Goal: Task Accomplishment & Management: Manage account settings

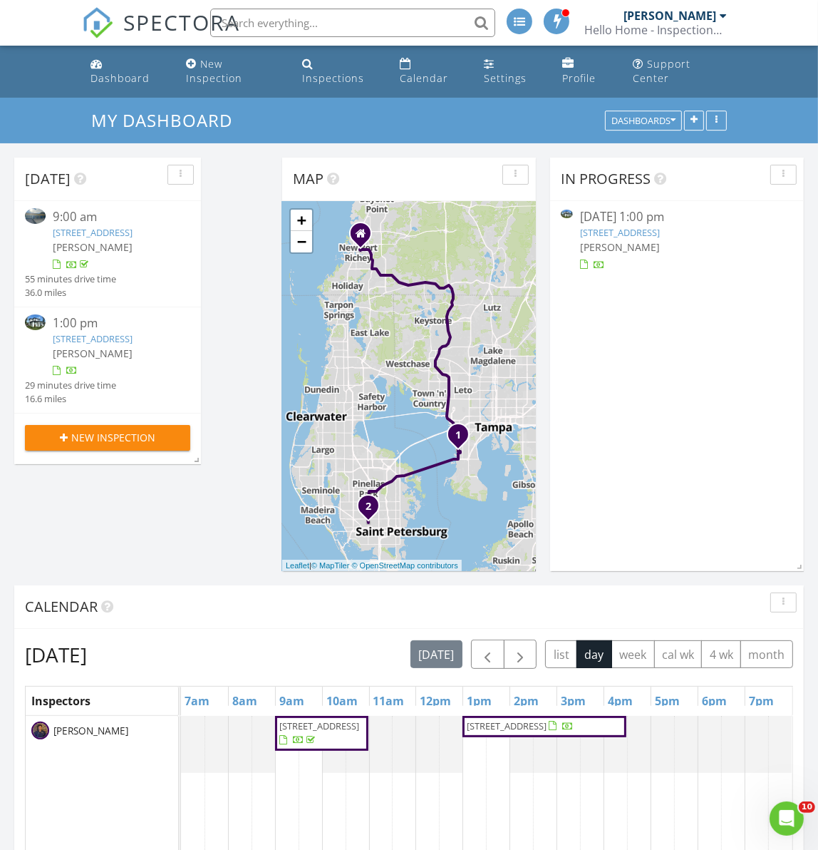
scroll to position [7, 7]
click at [128, 551] on div "Today 9:00 am 3902 S West Shore Blvd, Tampa, FL 33611 Alex Canesse 55 minutes d…" at bounding box center [409, 791] width 818 height 1297
click at [91, 345] on link "1500 49th St N , St. Petersburg, FL 33710" at bounding box center [93, 338] width 80 height 13
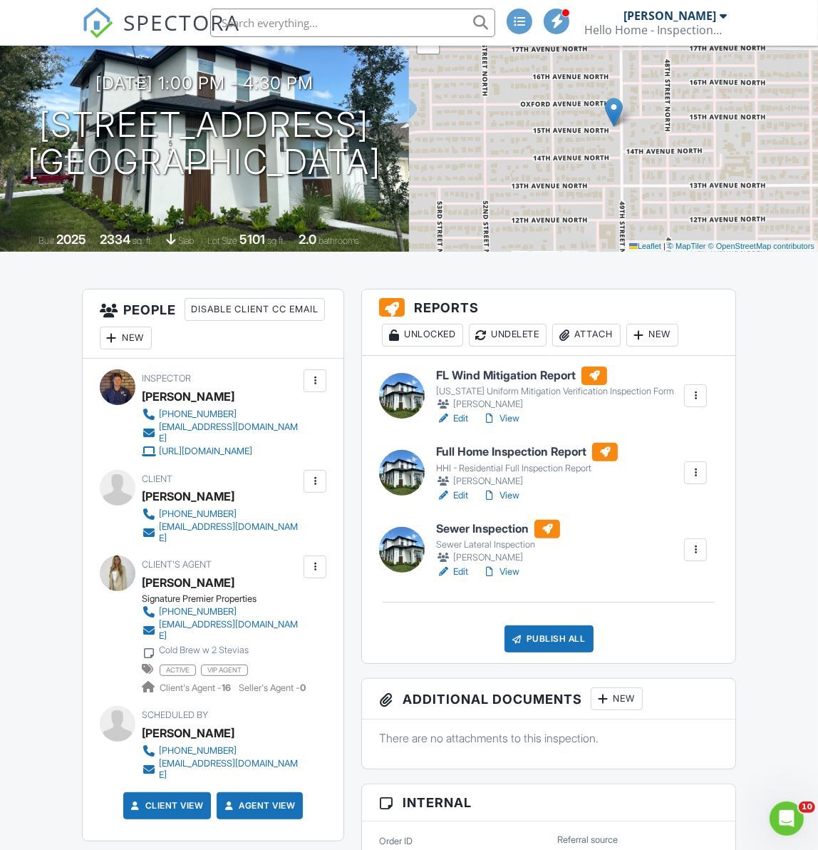
click at [502, 579] on link "View" at bounding box center [501, 572] width 37 height 14
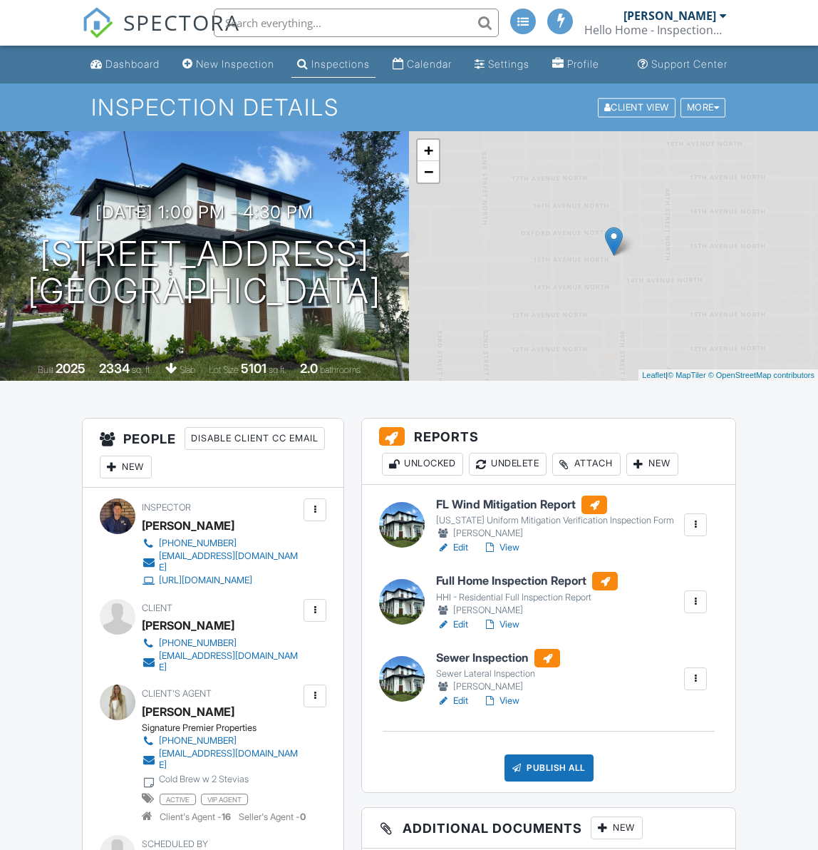
click at [456, 694] on link "Edit" at bounding box center [452, 701] width 32 height 14
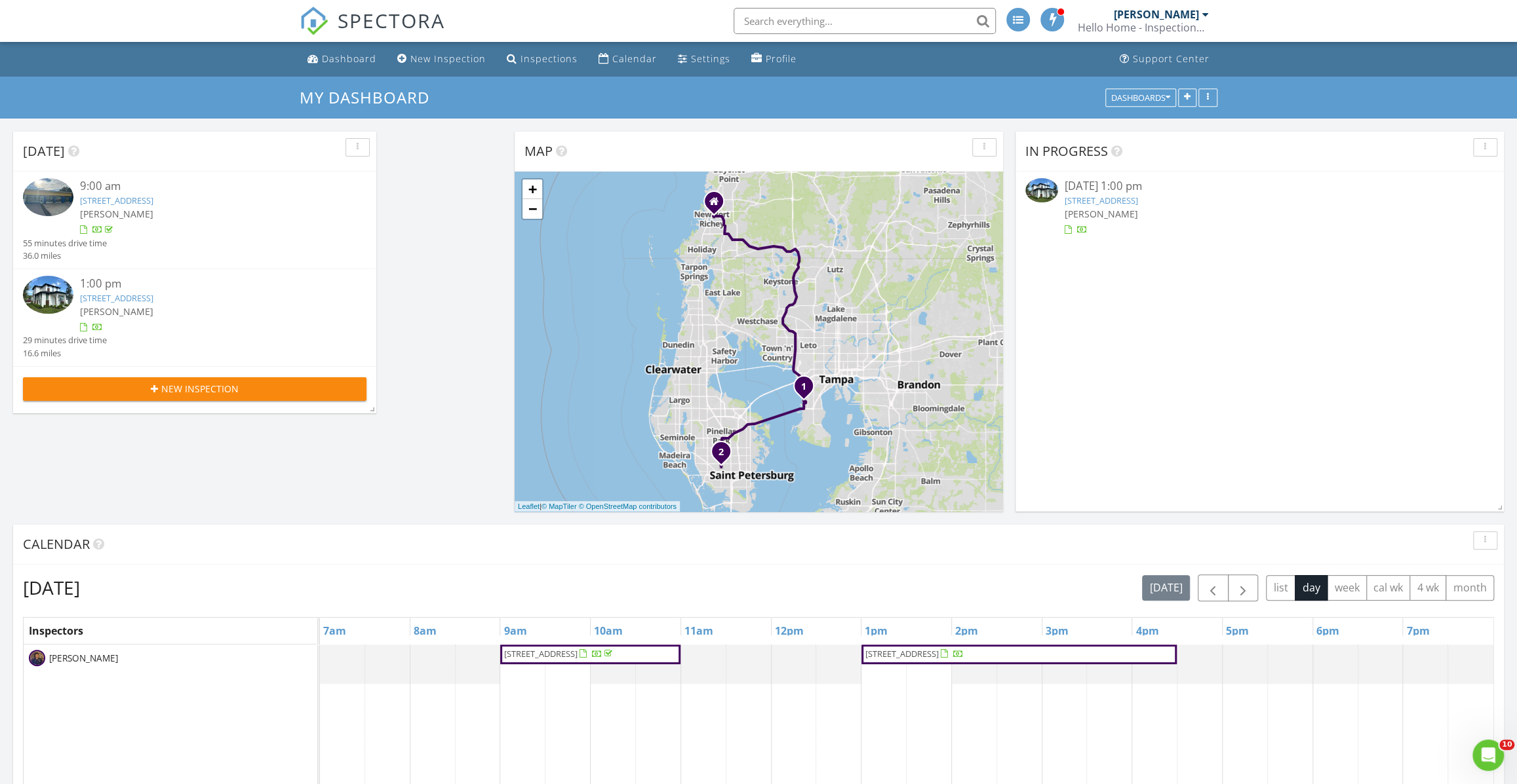
click at [1184, 15] on div "[PERSON_NAME]" at bounding box center [1156, 15] width 86 height 13
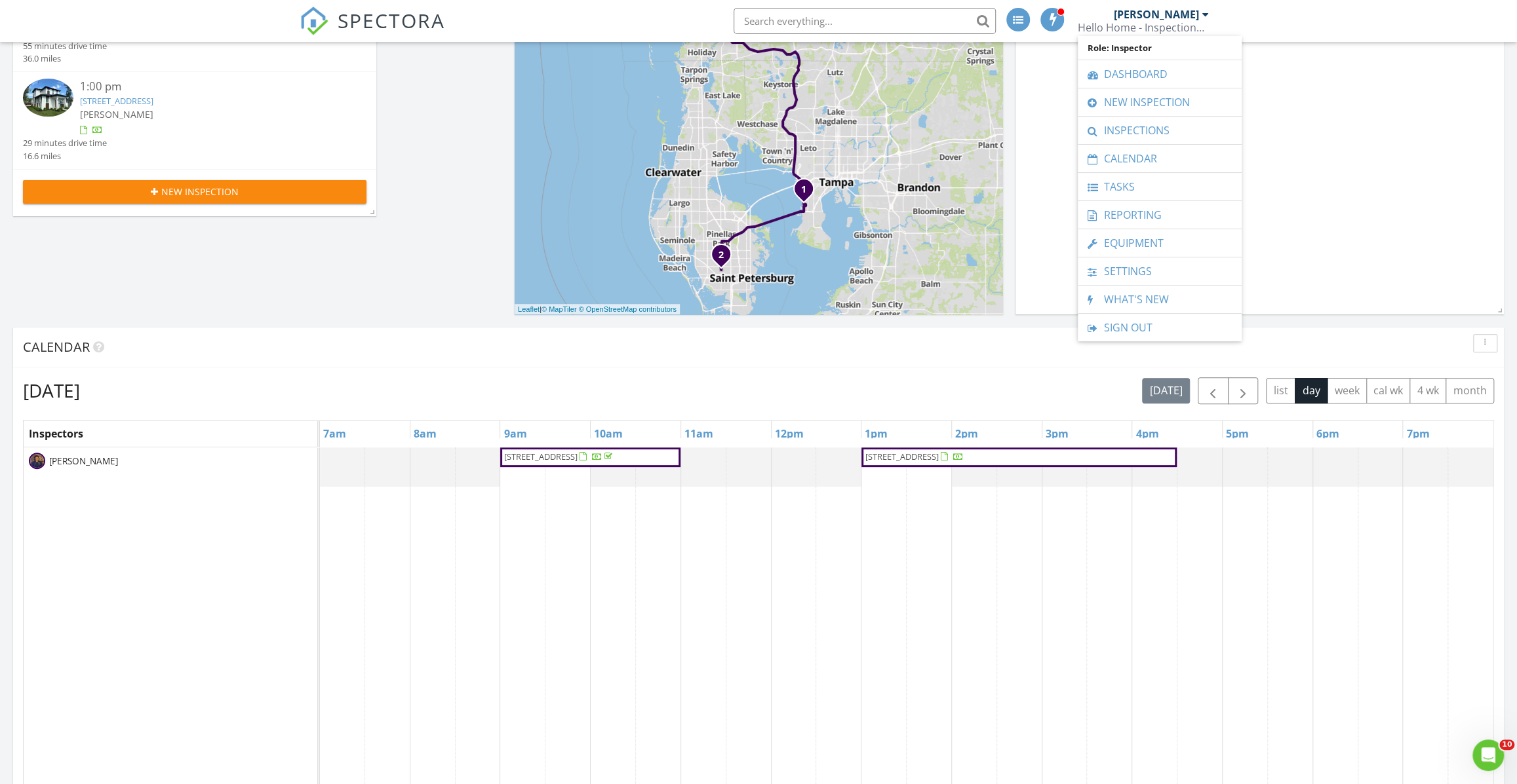
scroll to position [119, 0]
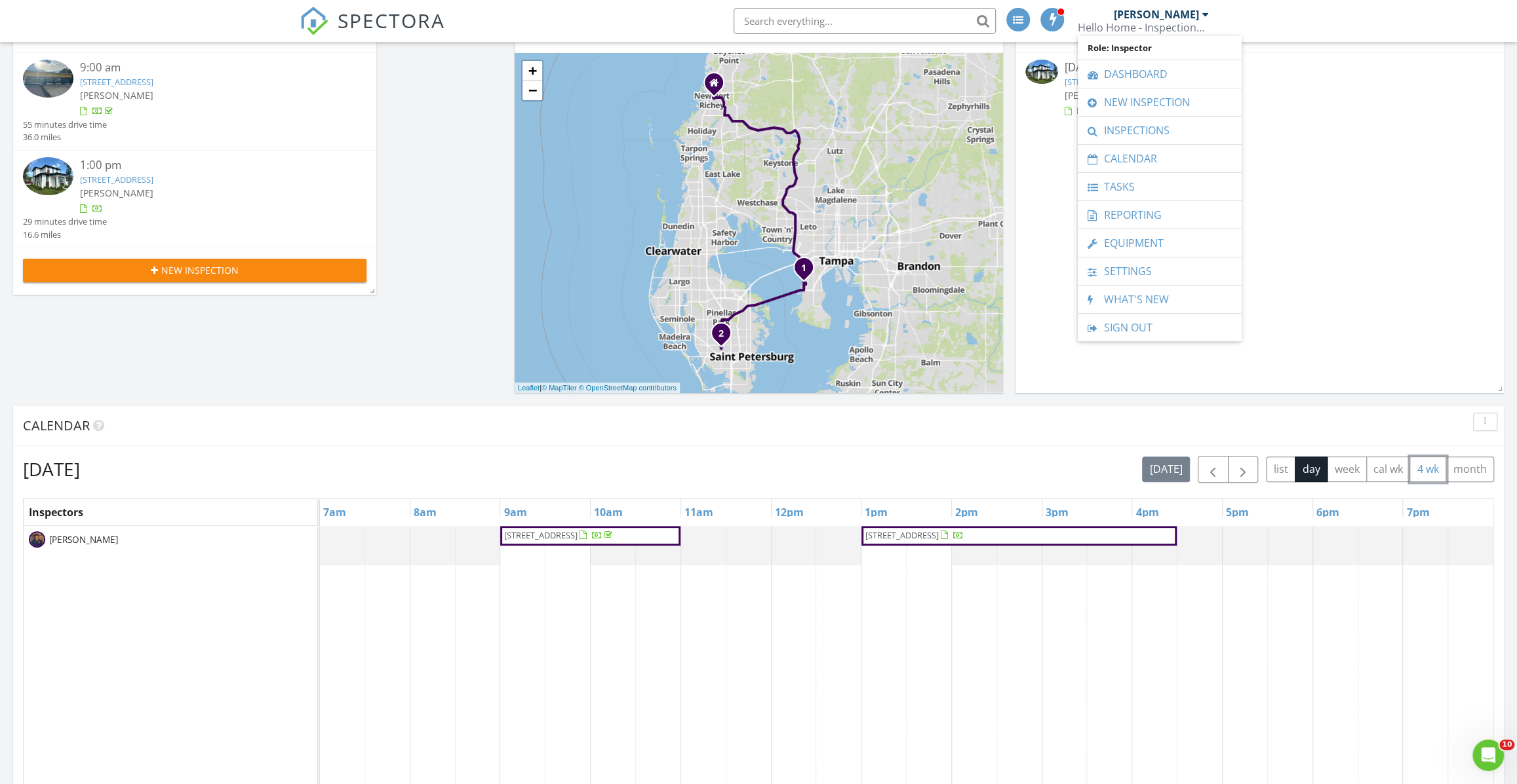
click at [1429, 467] on button "4 wk" at bounding box center [1428, 470] width 37 height 26
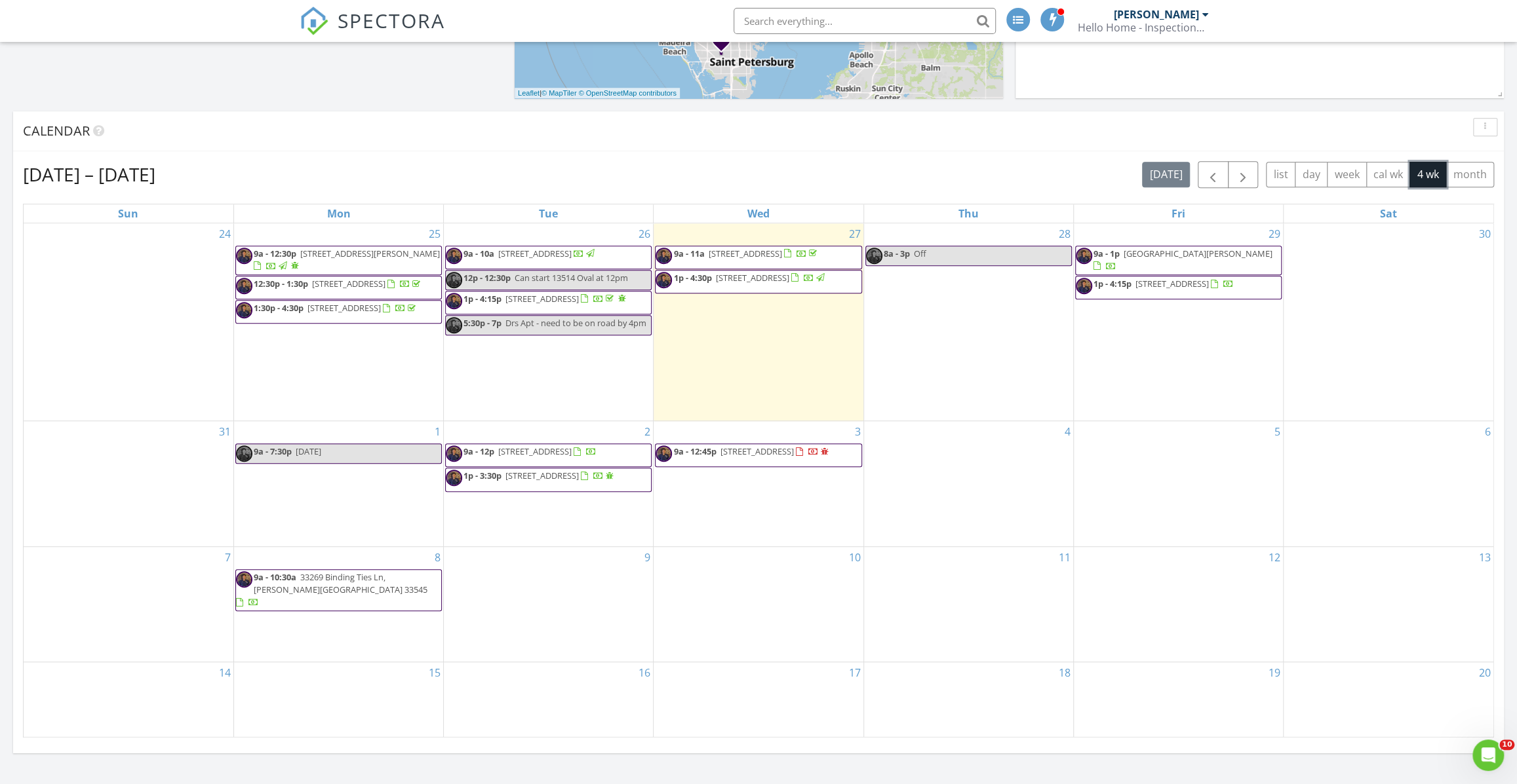
scroll to position [416, 0]
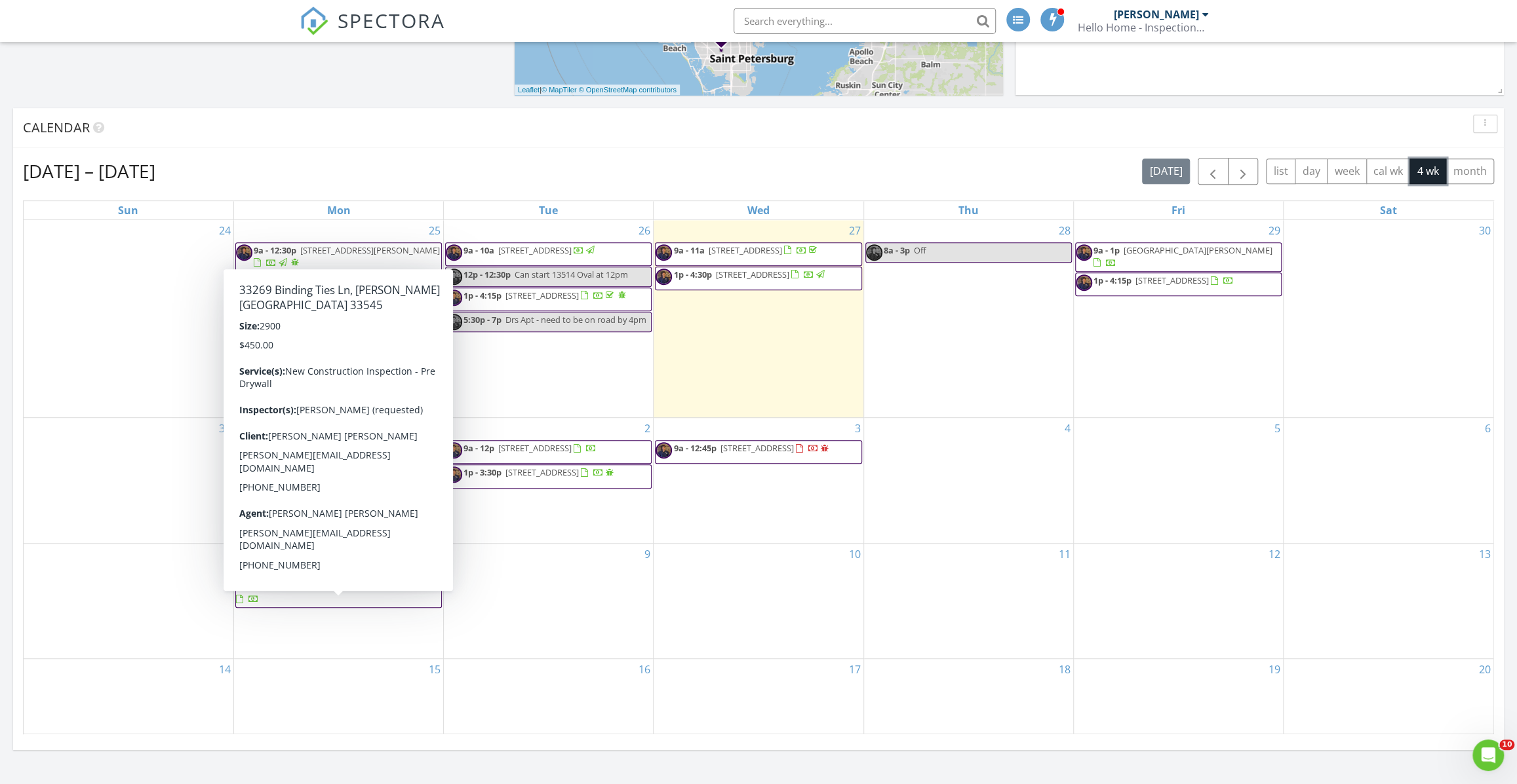
click at [347, 607] on span "9a - 10:30a 33269 Binding Ties Ln, Wesley Chapel 33545" at bounding box center [338, 587] width 205 height 39
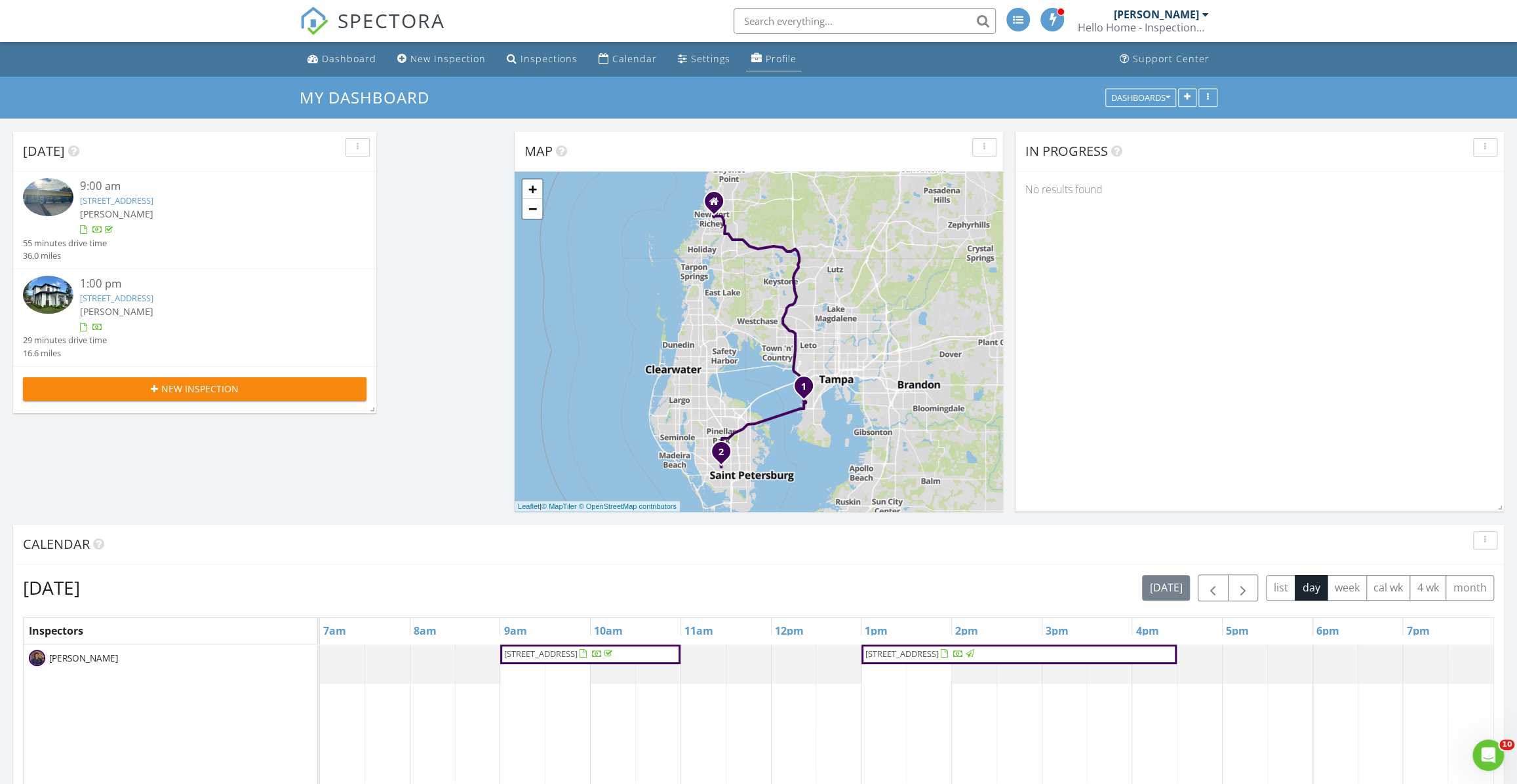
click at [768, 53] on div "Profile" at bounding box center [781, 59] width 31 height 13
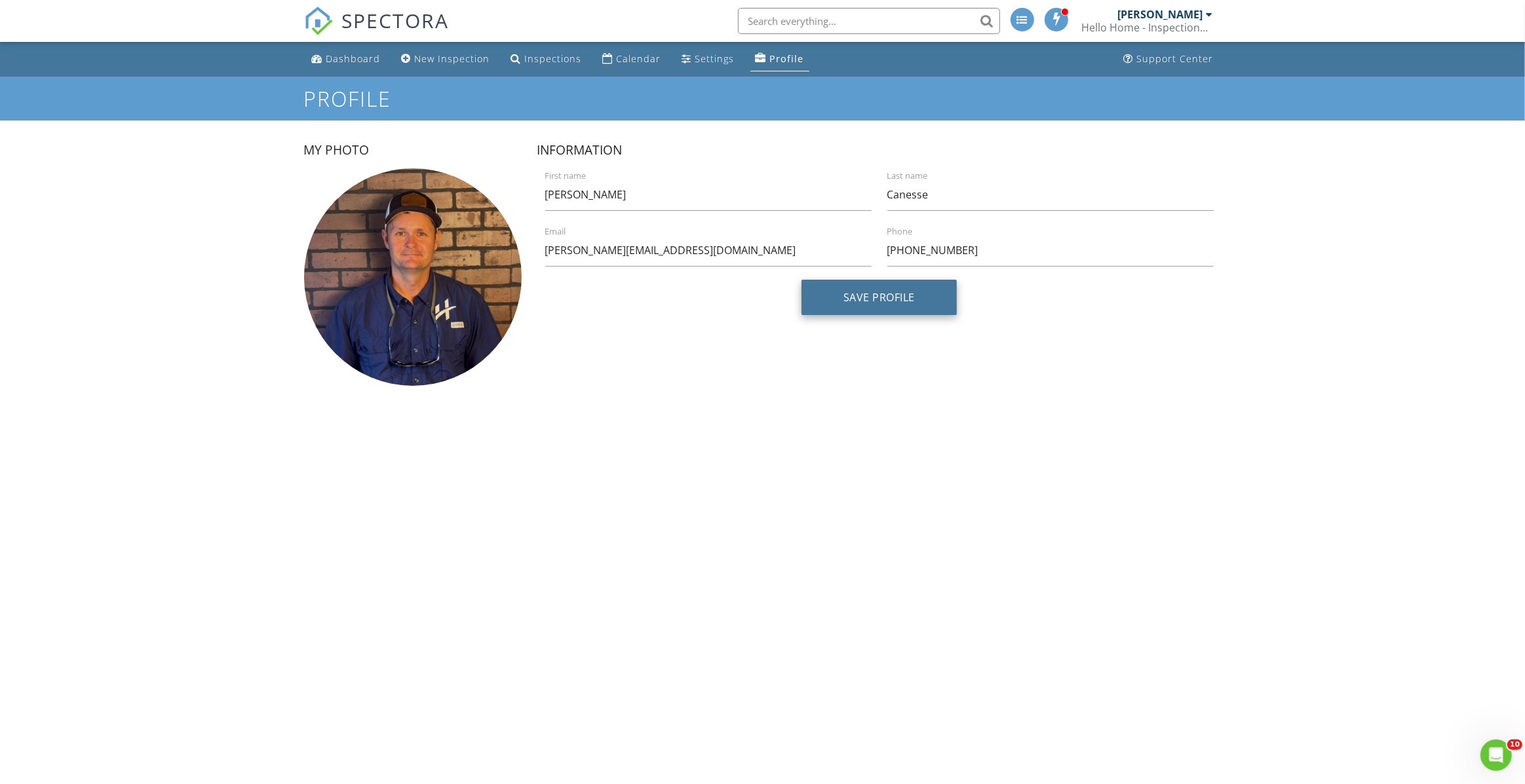
click at [869, 301] on button "Save Profile" at bounding box center [879, 297] width 155 height 35
click at [695, 69] on link "Settings" at bounding box center [708, 59] width 63 height 24
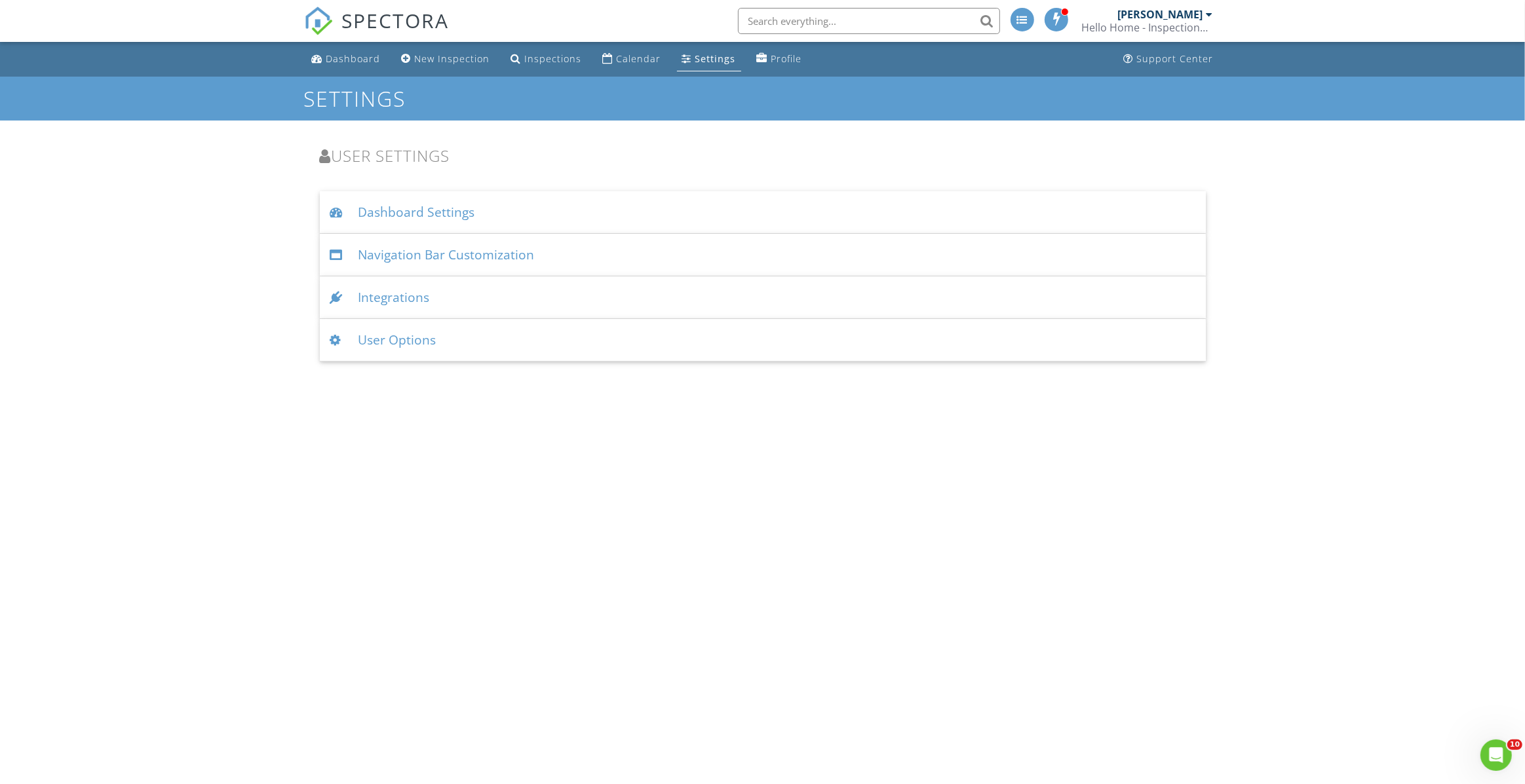
click at [420, 212] on div "Dashboard Settings" at bounding box center [763, 212] width 886 height 42
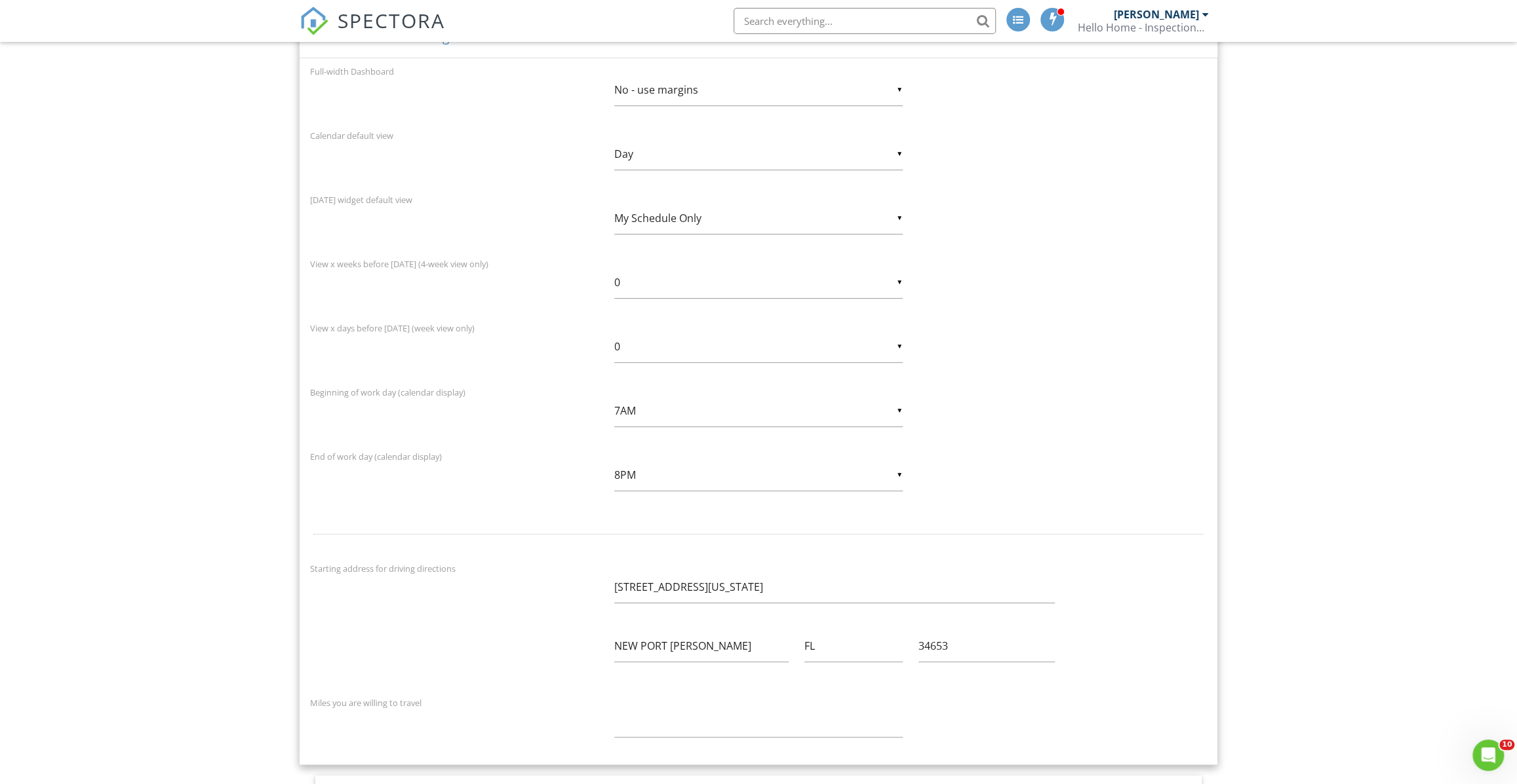
scroll to position [178, 0]
click at [707, 153] on div "▼ Day Day Week 4 Week Month Day Week 4 Week Month" at bounding box center [758, 152] width 289 height 32
click at [553, 136] on div "Calendar default view" at bounding box center [454, 132] width 304 height 15
click at [698, 148] on div "▼ Day Day Week 4 Week Month Day Week 4 Week Month" at bounding box center [758, 152] width 289 height 32
click at [695, 215] on span "4 Week" at bounding box center [758, 218] width 289 height 33
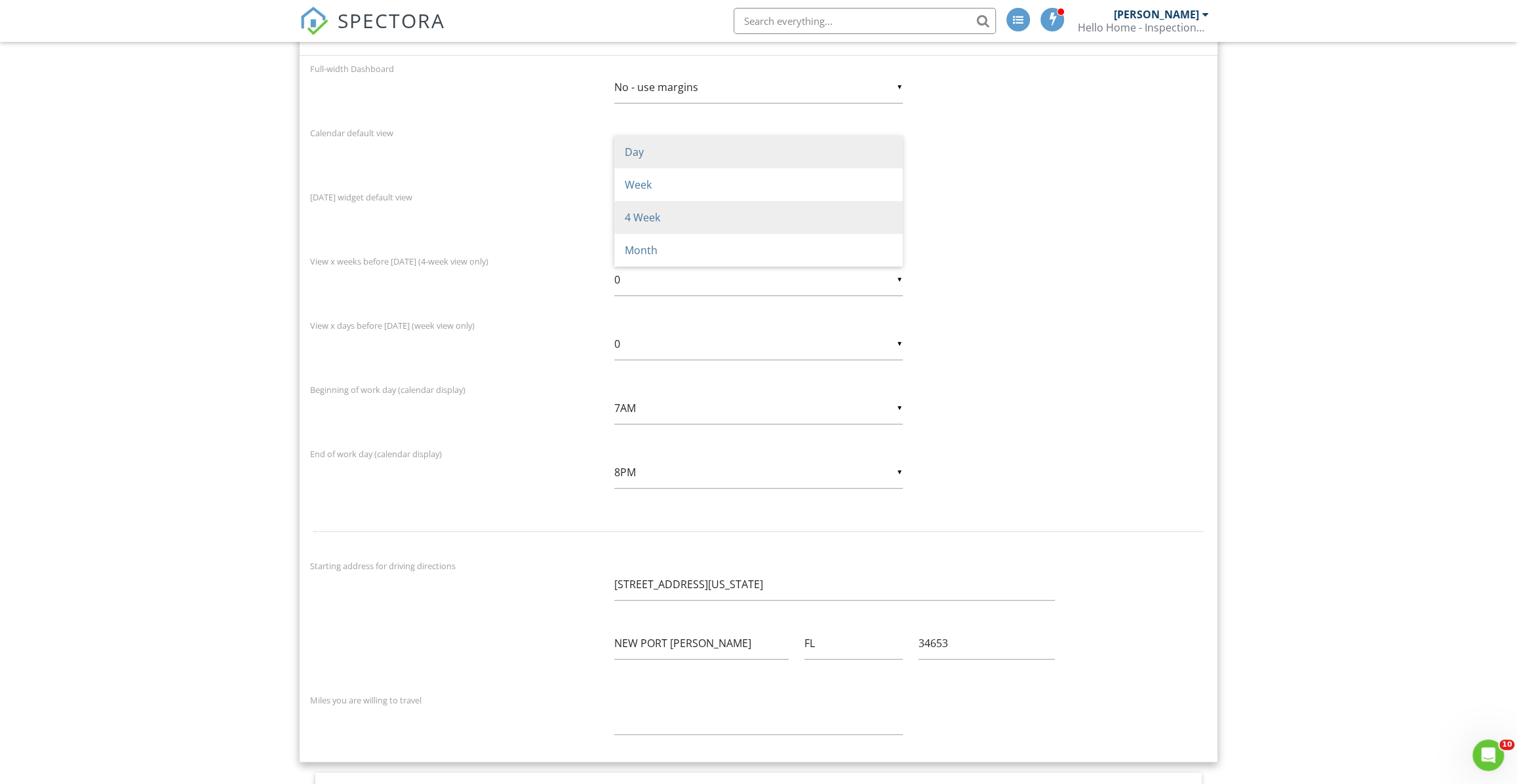
type input "4 Week"
click at [719, 222] on div "▼ My Schedule Only My Schedule Only All Inspectors' Schedules My Schedule Only …" at bounding box center [758, 215] width 289 height 32
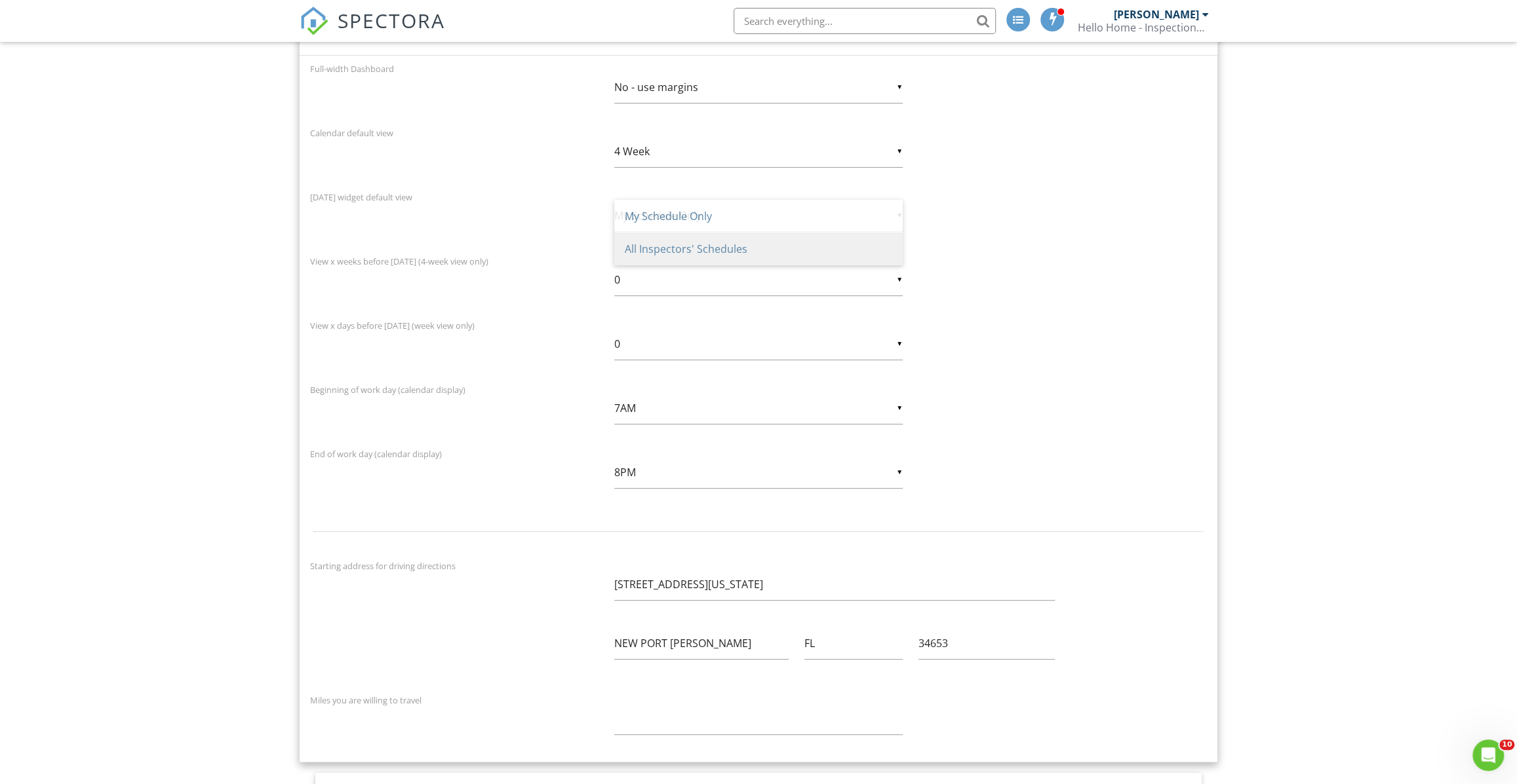
click at [724, 249] on span "All Inspectors' Schedules" at bounding box center [758, 249] width 289 height 33
type input "All Inspectors' Schedules"
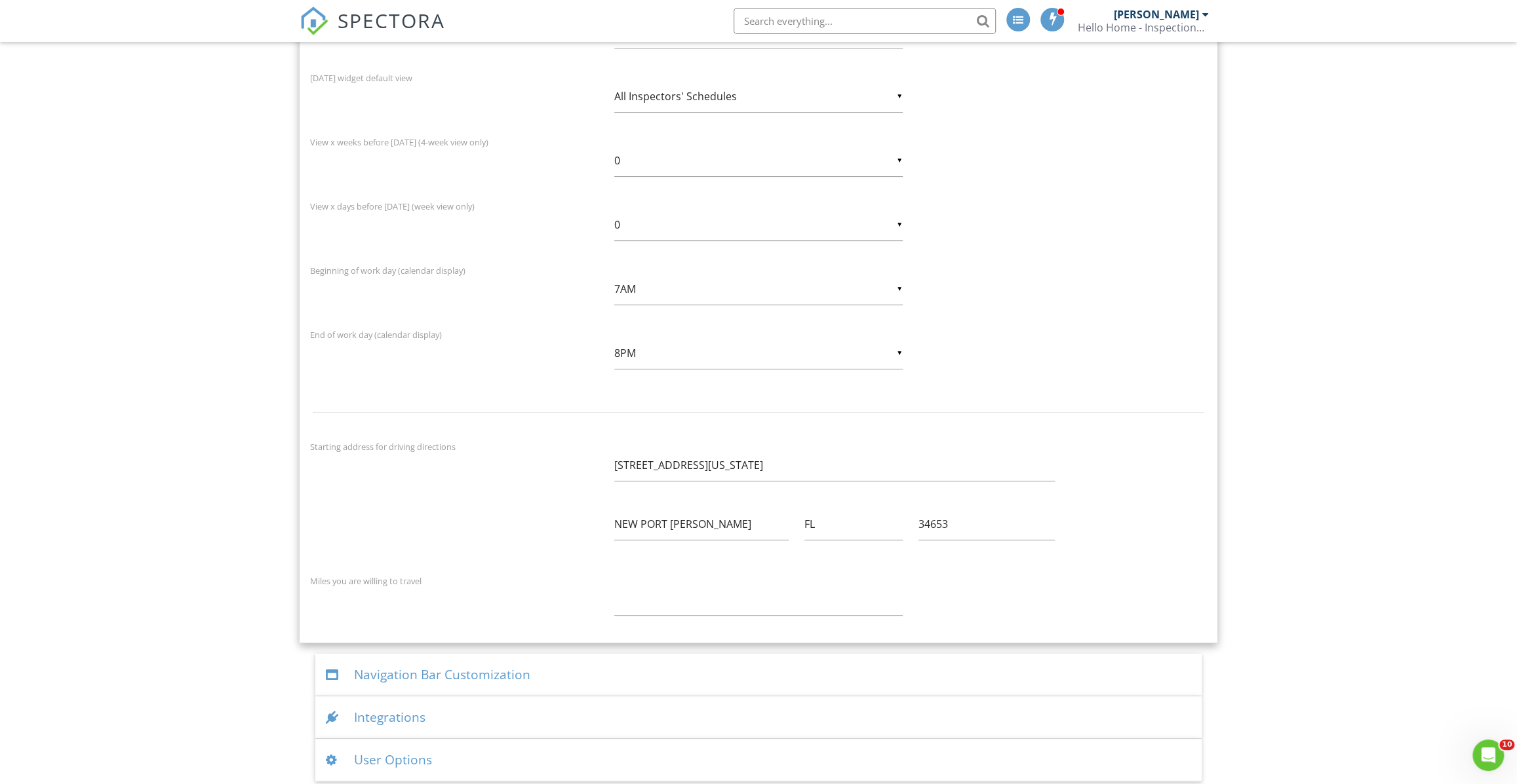
scroll to position [303, 0]
click at [636, 455] on input "6019 MONTANA AVENUE" at bounding box center [834, 460] width 440 height 32
type input "6015 MONTANA AVENUE"
click at [524, 498] on div "Starting address for driving directions 6015 MONTANA AVENUE NEW PORT RICHEY FL …" at bounding box center [758, 494] width 912 height 123
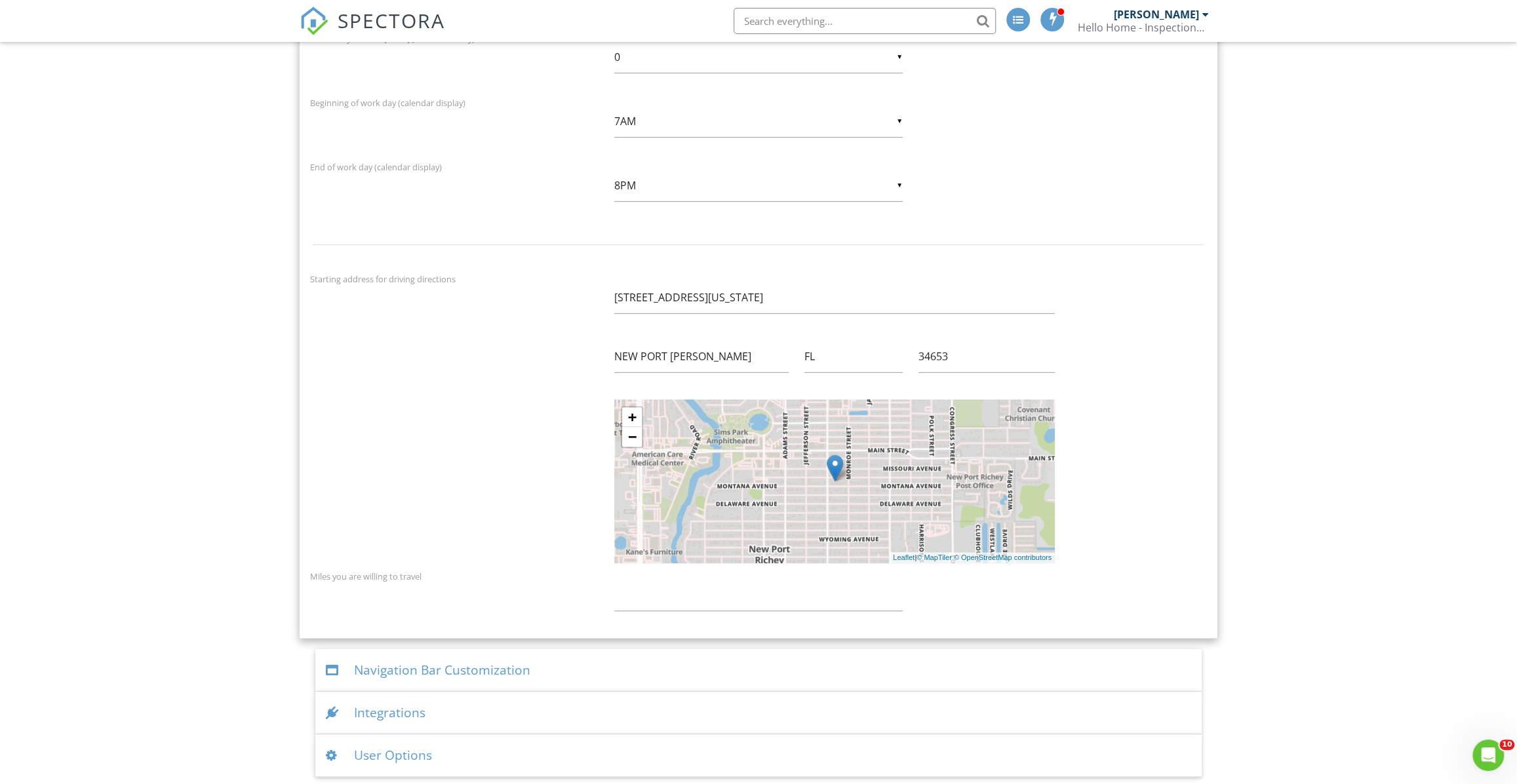
scroll to position [467, 0]
click at [211, 501] on div "Dashboard New Inspection Inspections Calendar Settings Profile Support Center S…" at bounding box center [758, 176] width 1517 height 1200
click at [490, 666] on div "Navigation Bar Customization" at bounding box center [758, 669] width 886 height 42
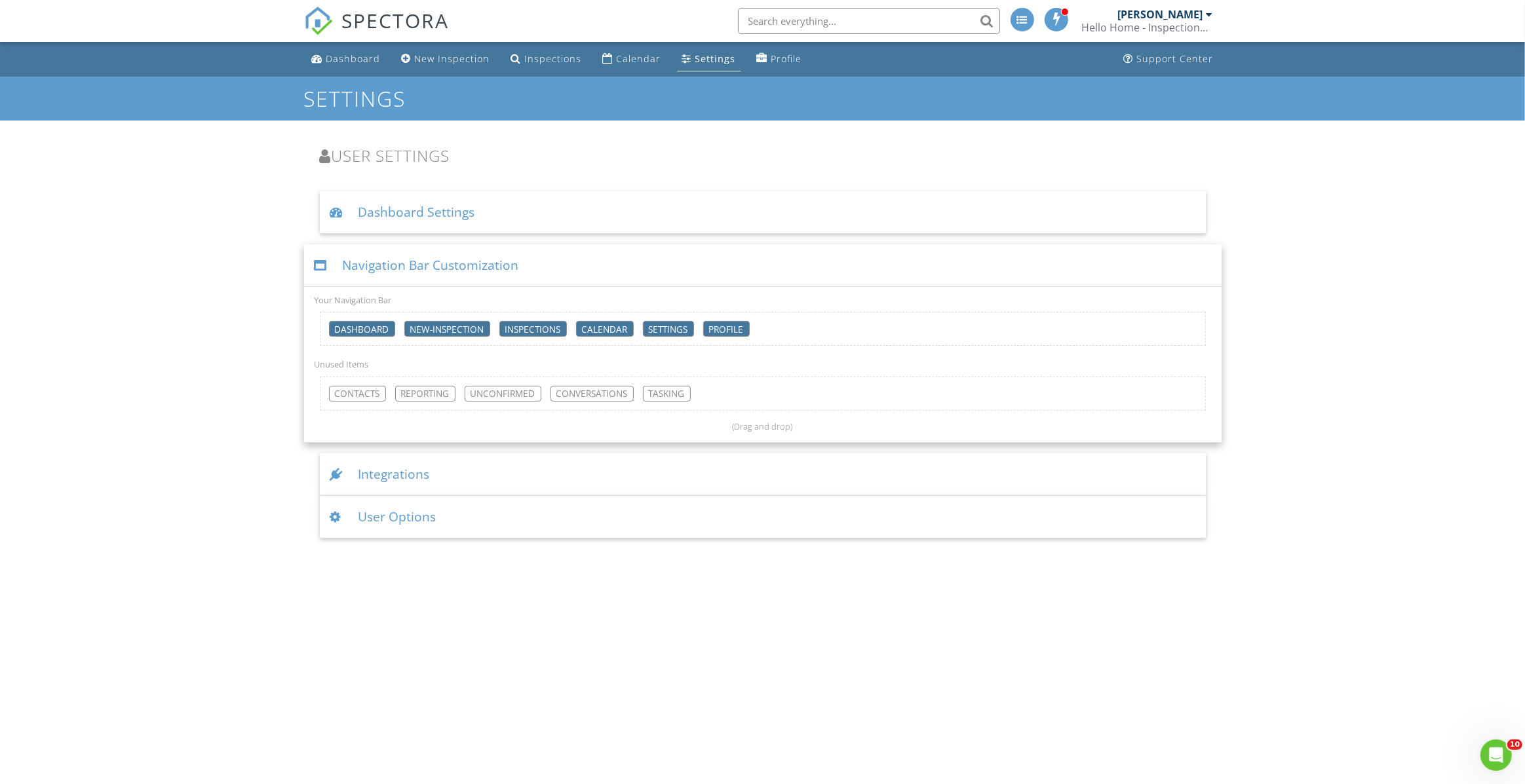
click at [387, 475] on div "Integrations" at bounding box center [763, 474] width 886 height 42
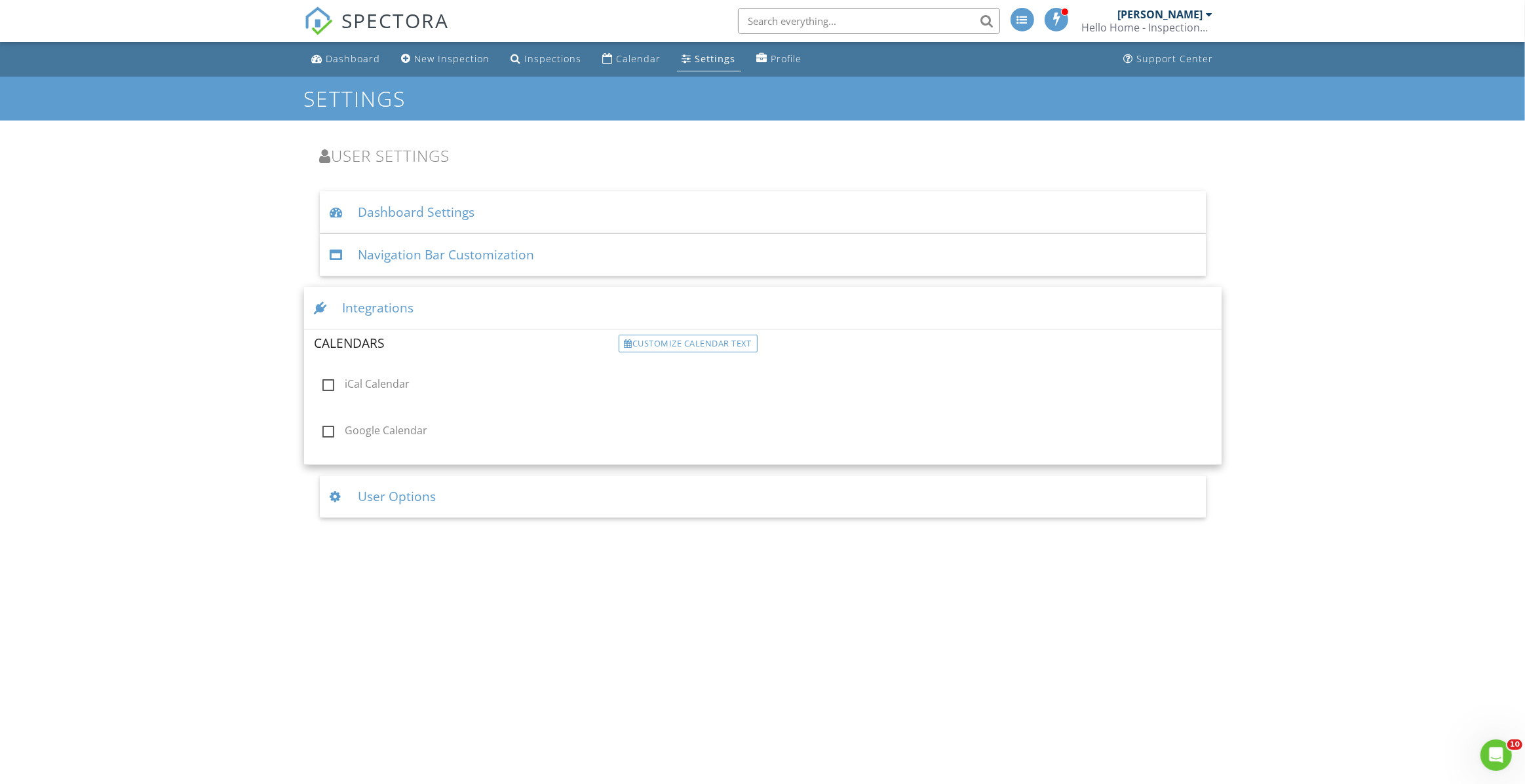
click at [417, 497] on div "User Options" at bounding box center [763, 497] width 886 height 42
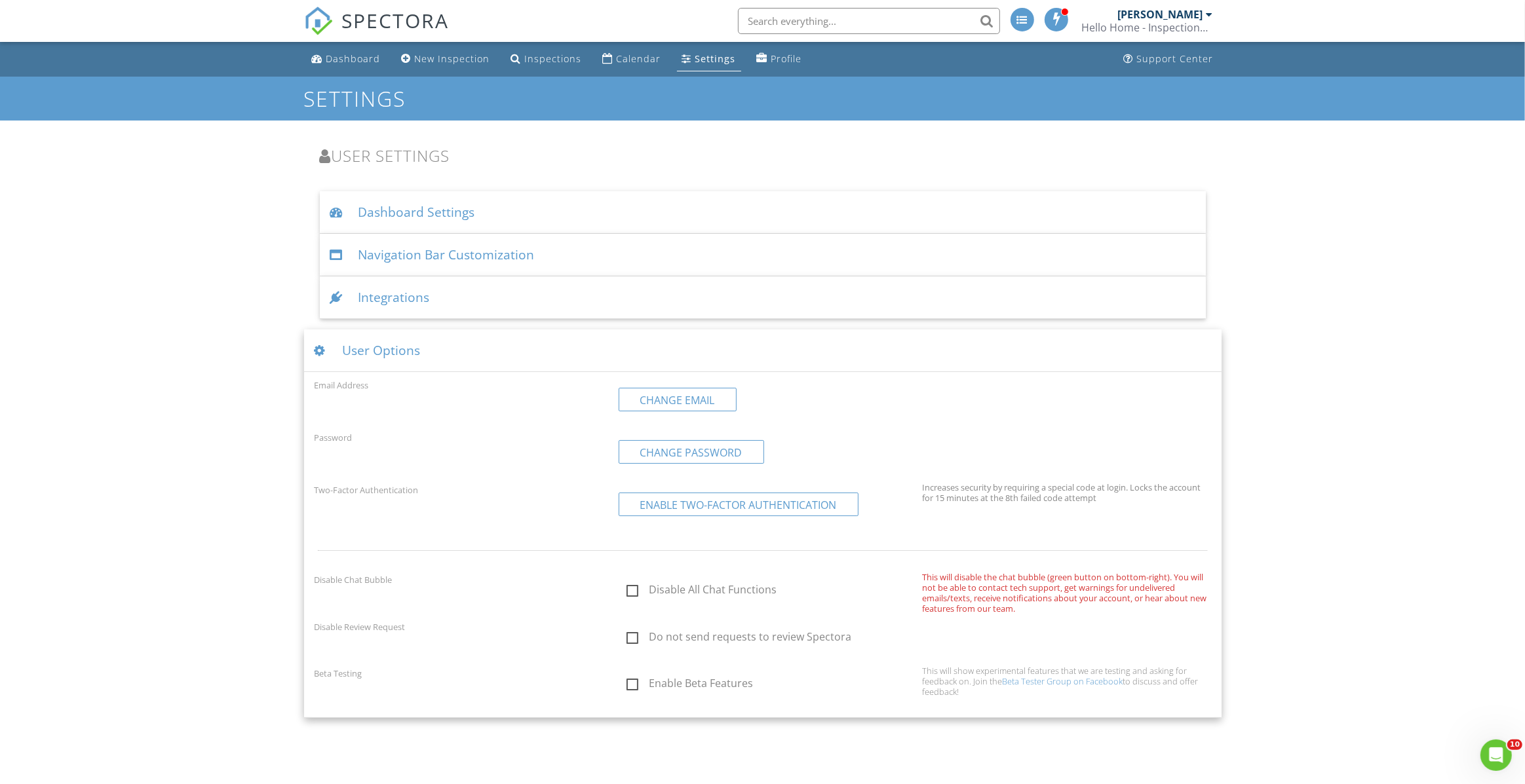
click at [145, 445] on div "Dashboard New Inspection Inspections Calendar Settings Profile Support Center S…" at bounding box center [762, 381] width 1525 height 676
click at [334, 62] on div "Dashboard" at bounding box center [353, 59] width 54 height 13
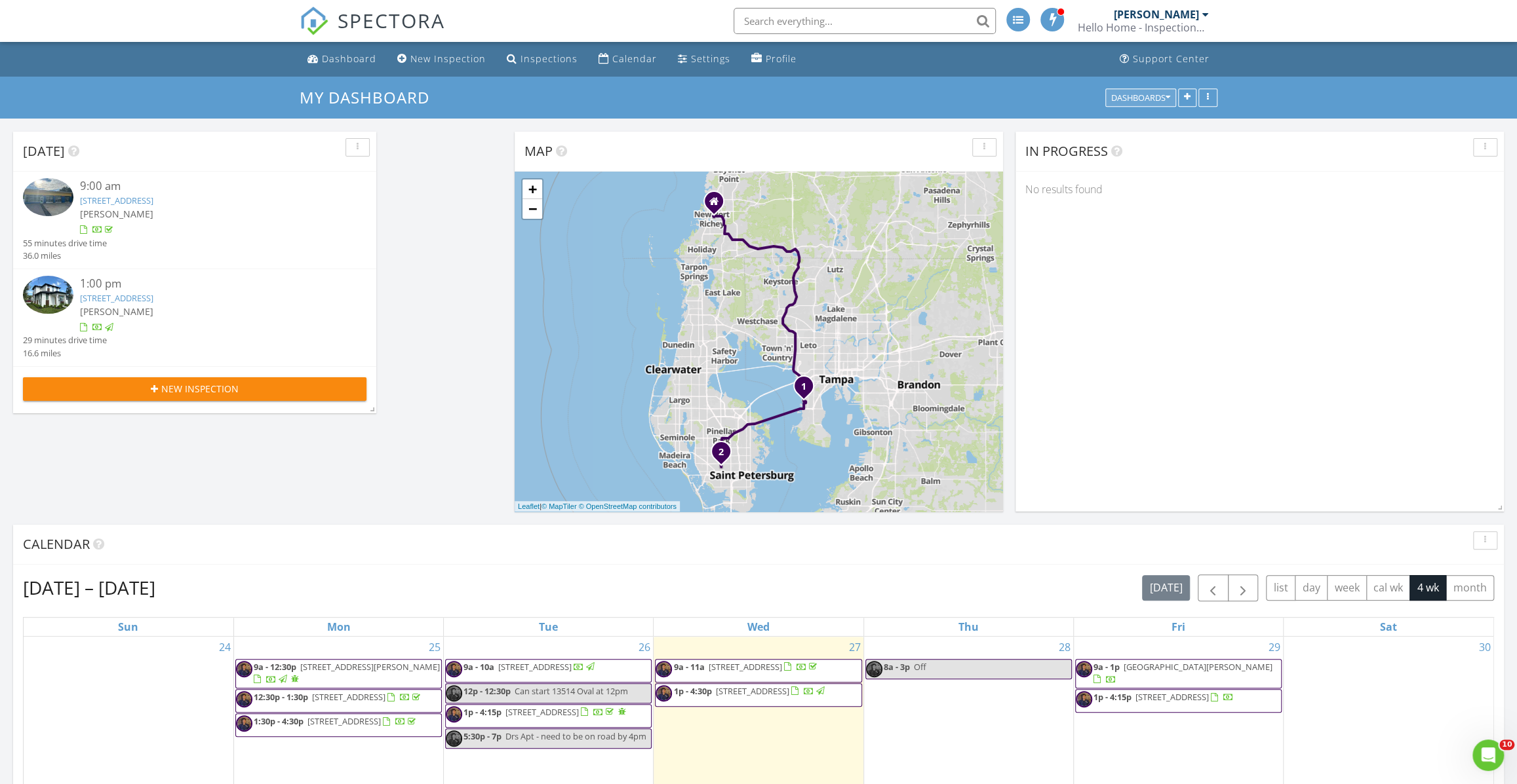
click at [1158, 101] on div "Dashboards" at bounding box center [1140, 97] width 59 height 9
click at [1181, 95] on button "button" at bounding box center [1187, 97] width 18 height 18
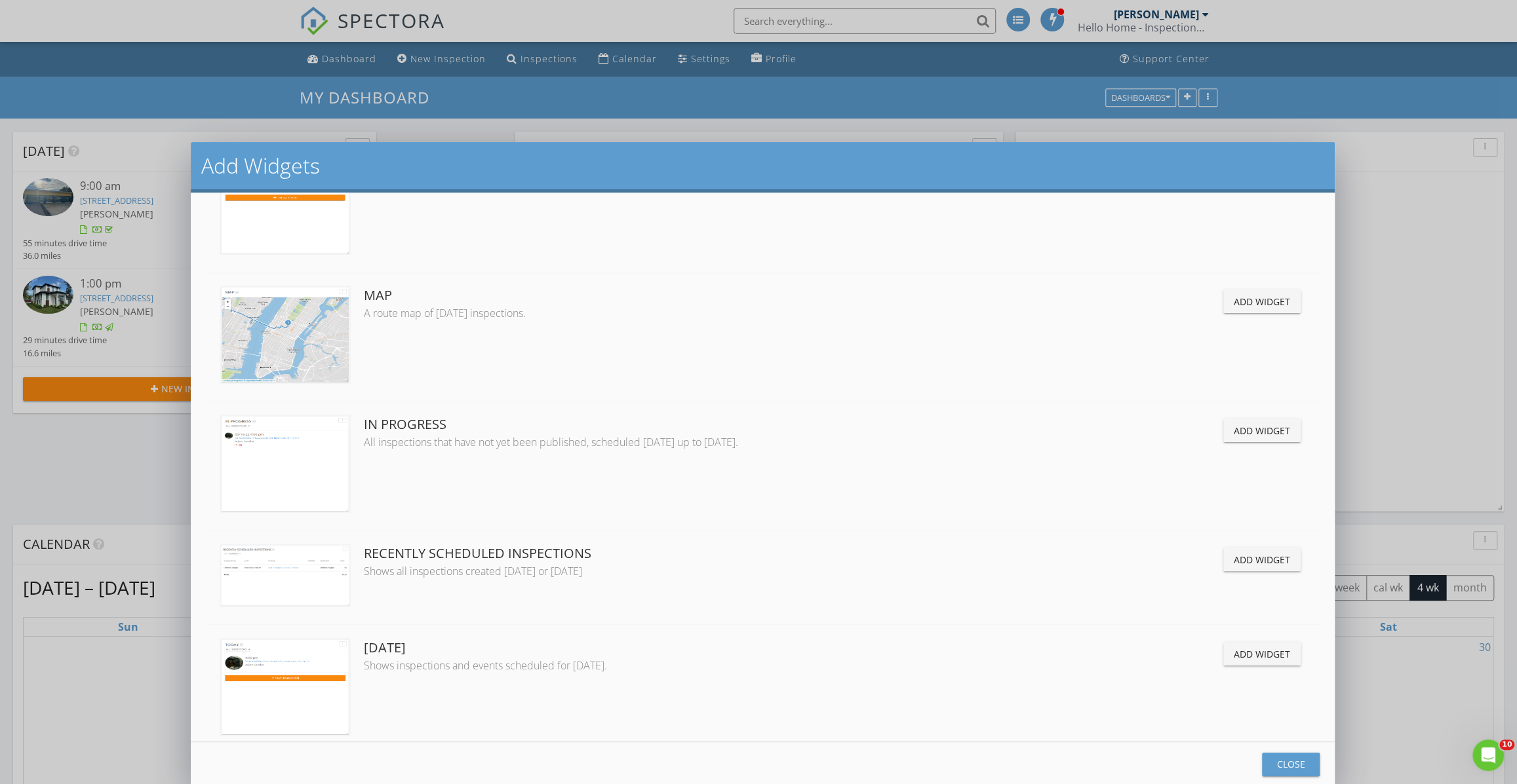
scroll to position [221, 0]
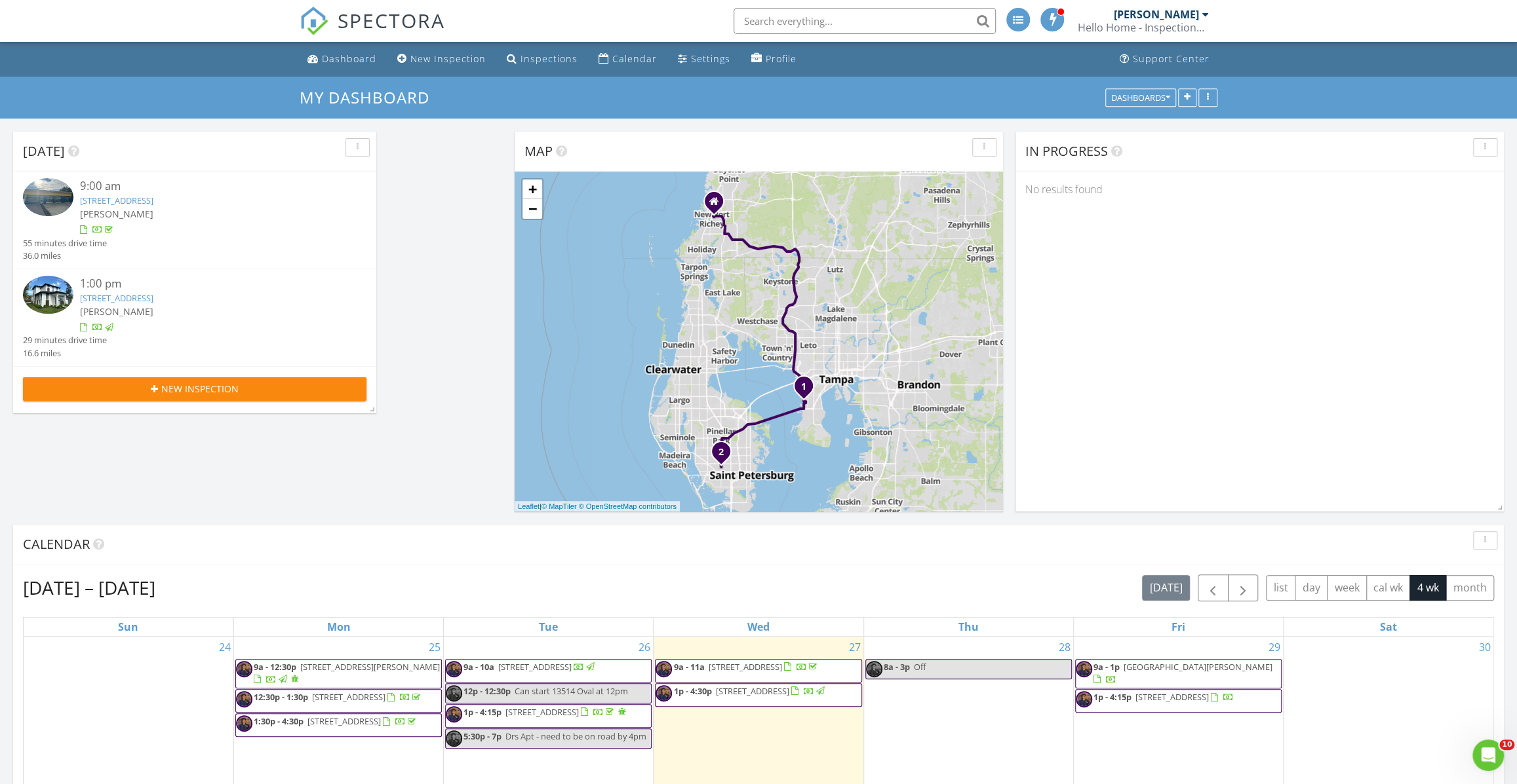
click at [1429, 110] on div at bounding box center [758, 392] width 1517 height 784
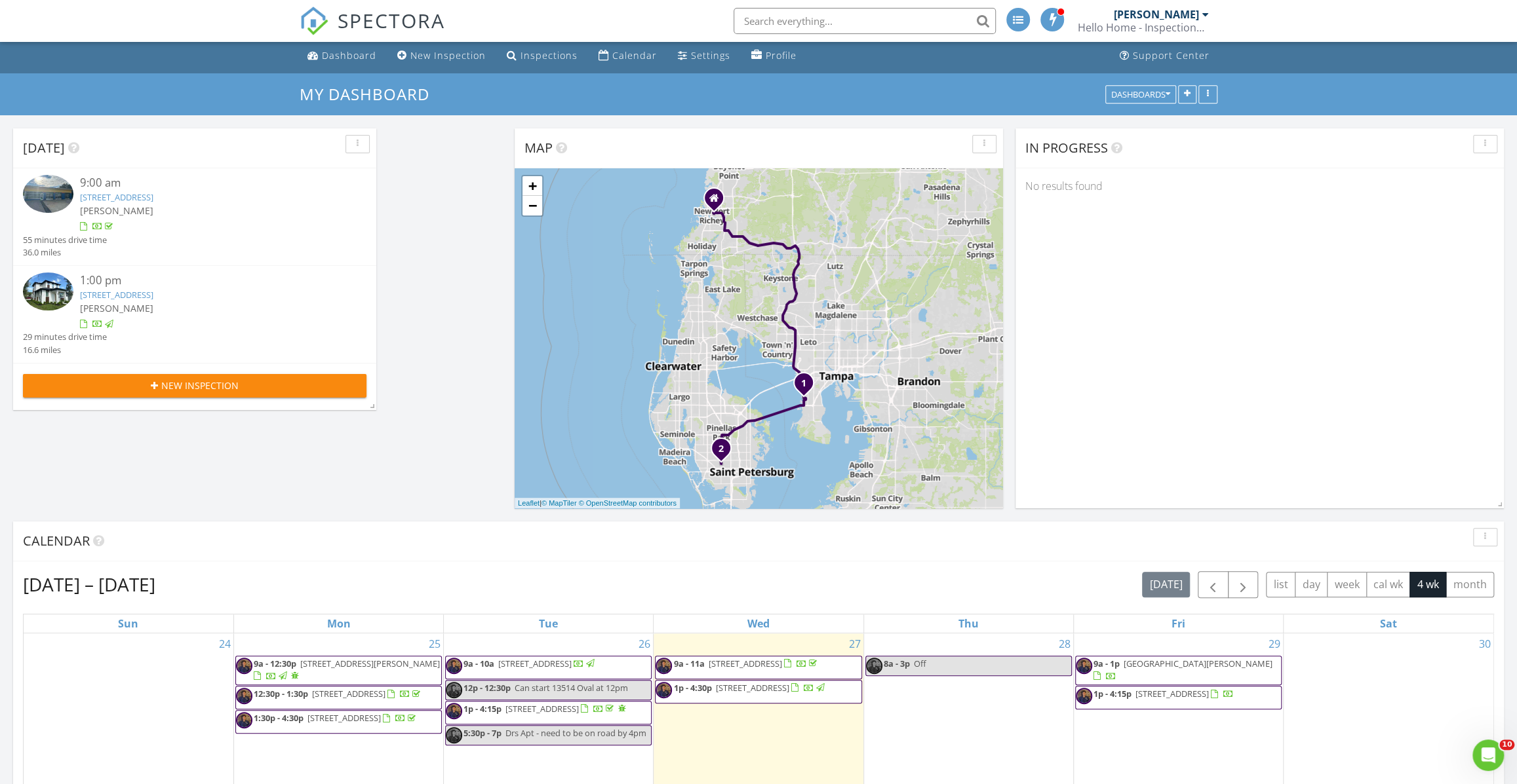
scroll to position [0, 0]
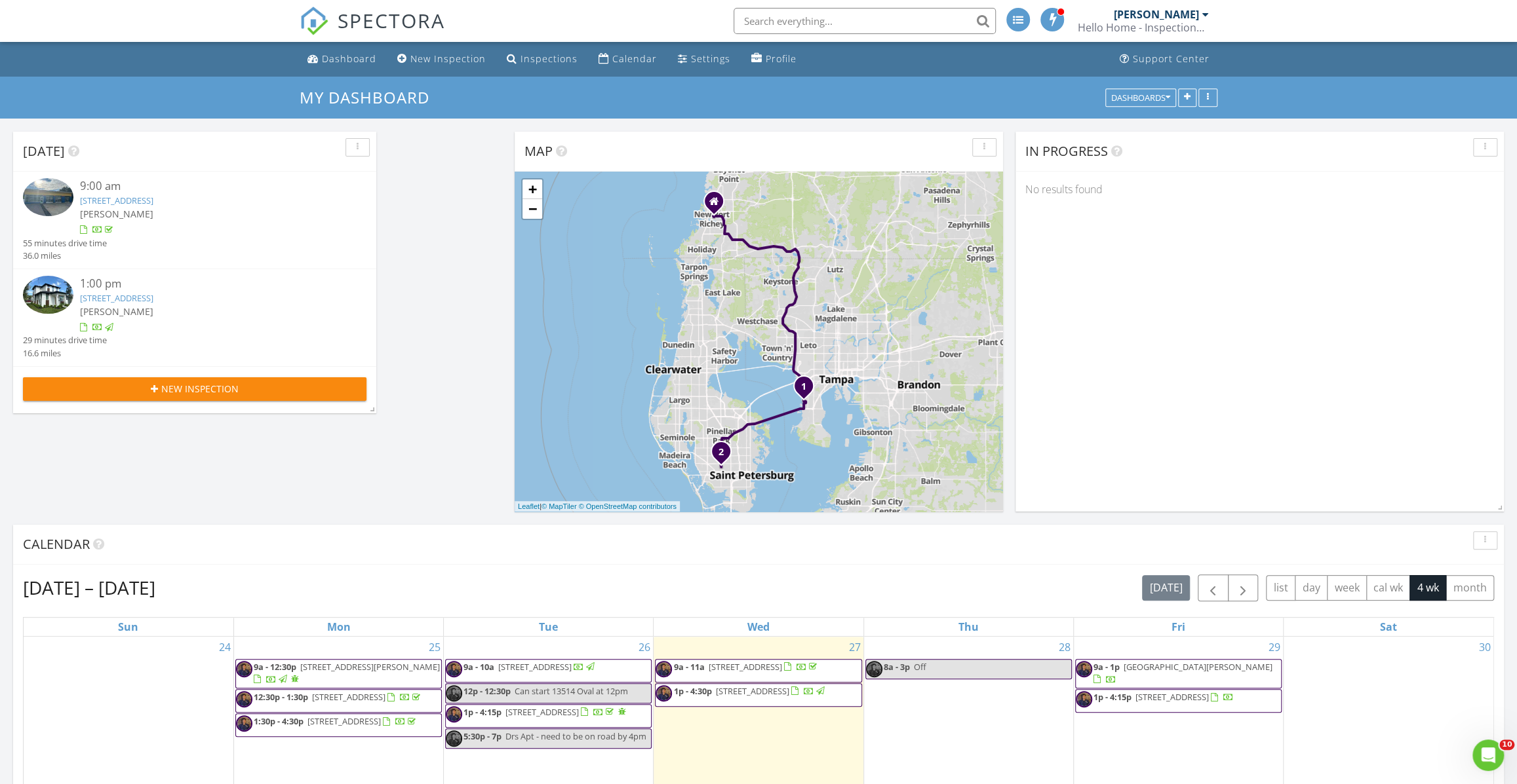
click at [1058, 18] on span at bounding box center [1053, 18] width 13 height 12
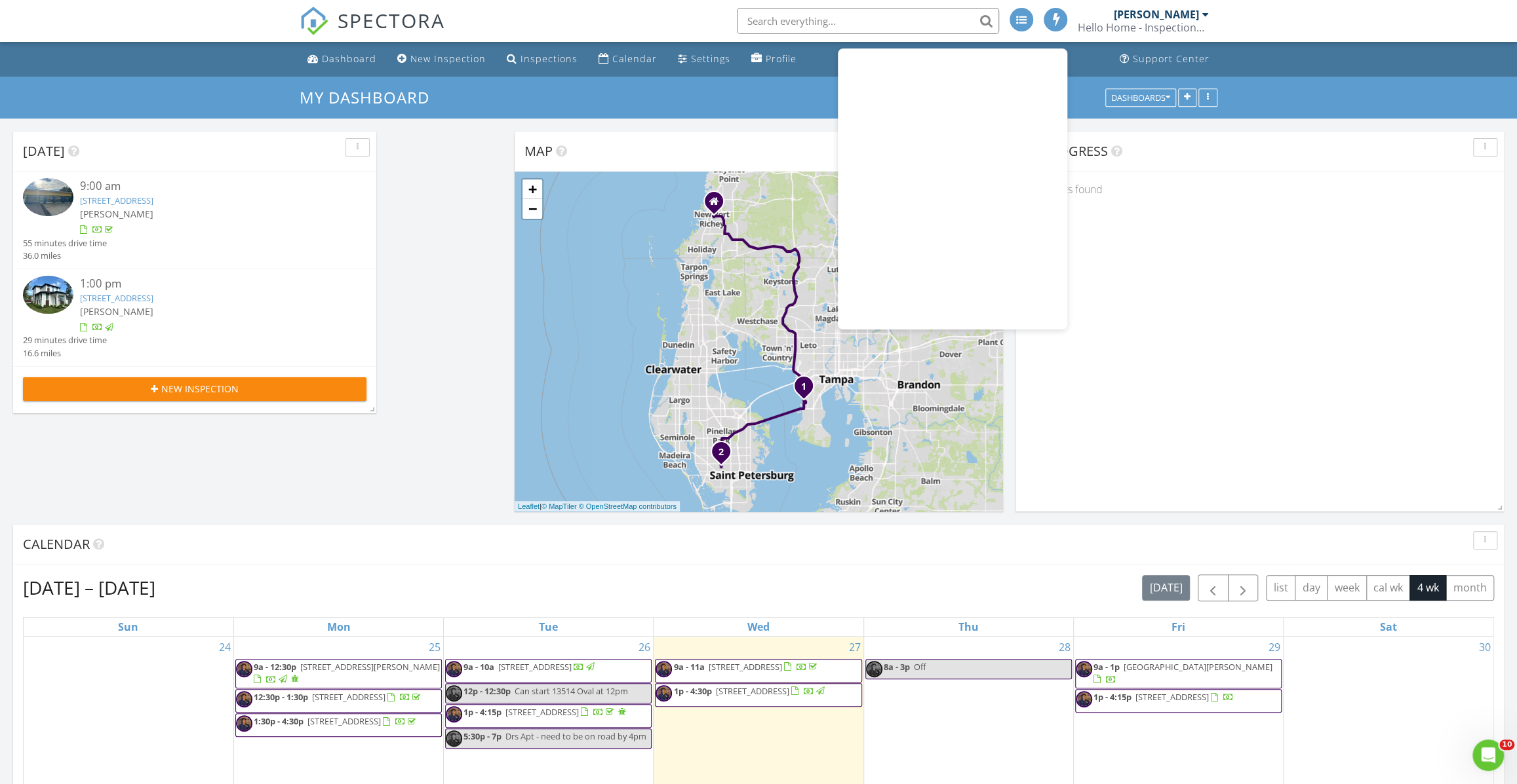
click at [1052, 19] on span at bounding box center [1055, 18] width 13 height 12
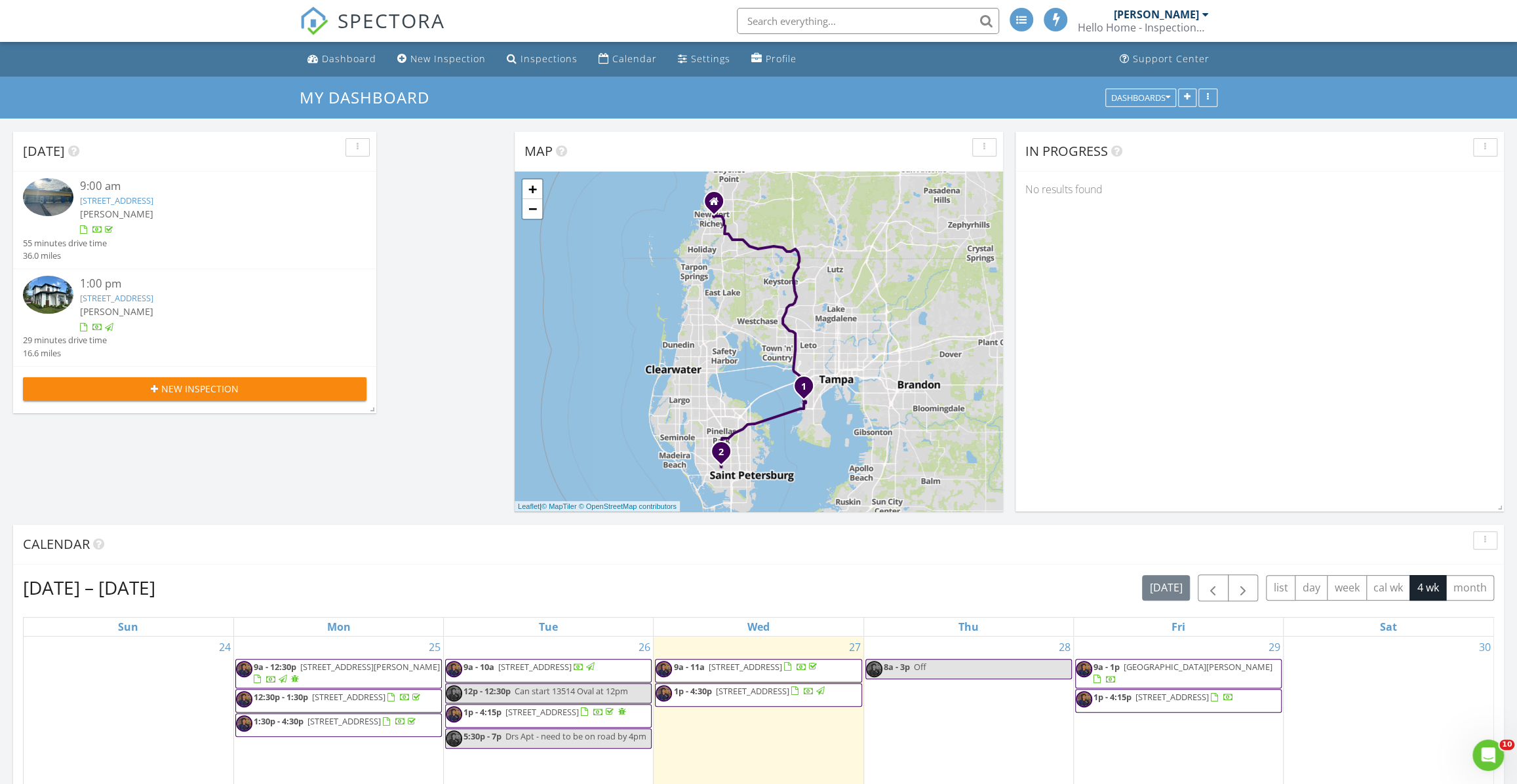
click at [1053, 18] on span at bounding box center [1055, 18] width 13 height 12
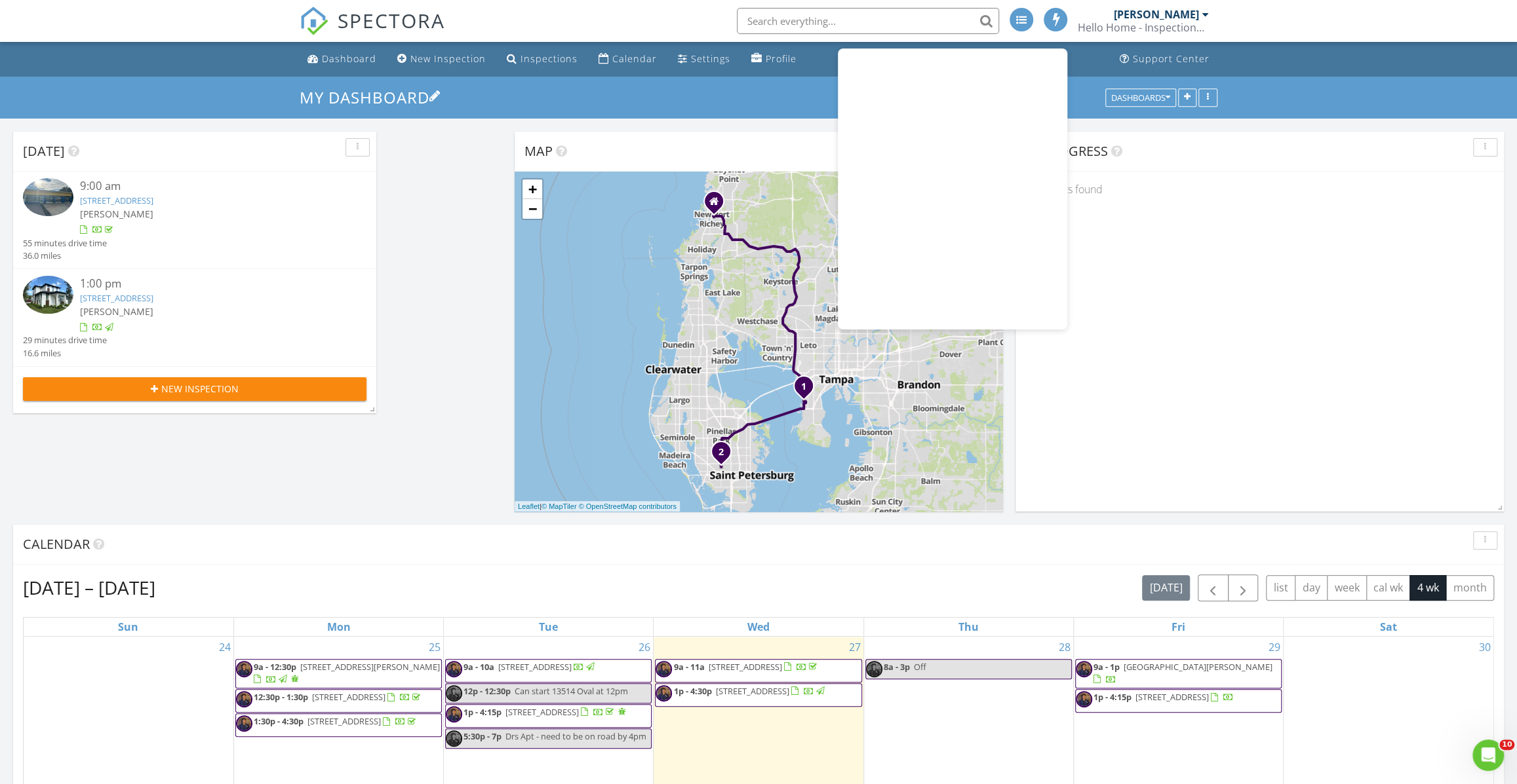
click at [793, 105] on h3 "My Dashboard" at bounding box center [758, 97] width 918 height 20
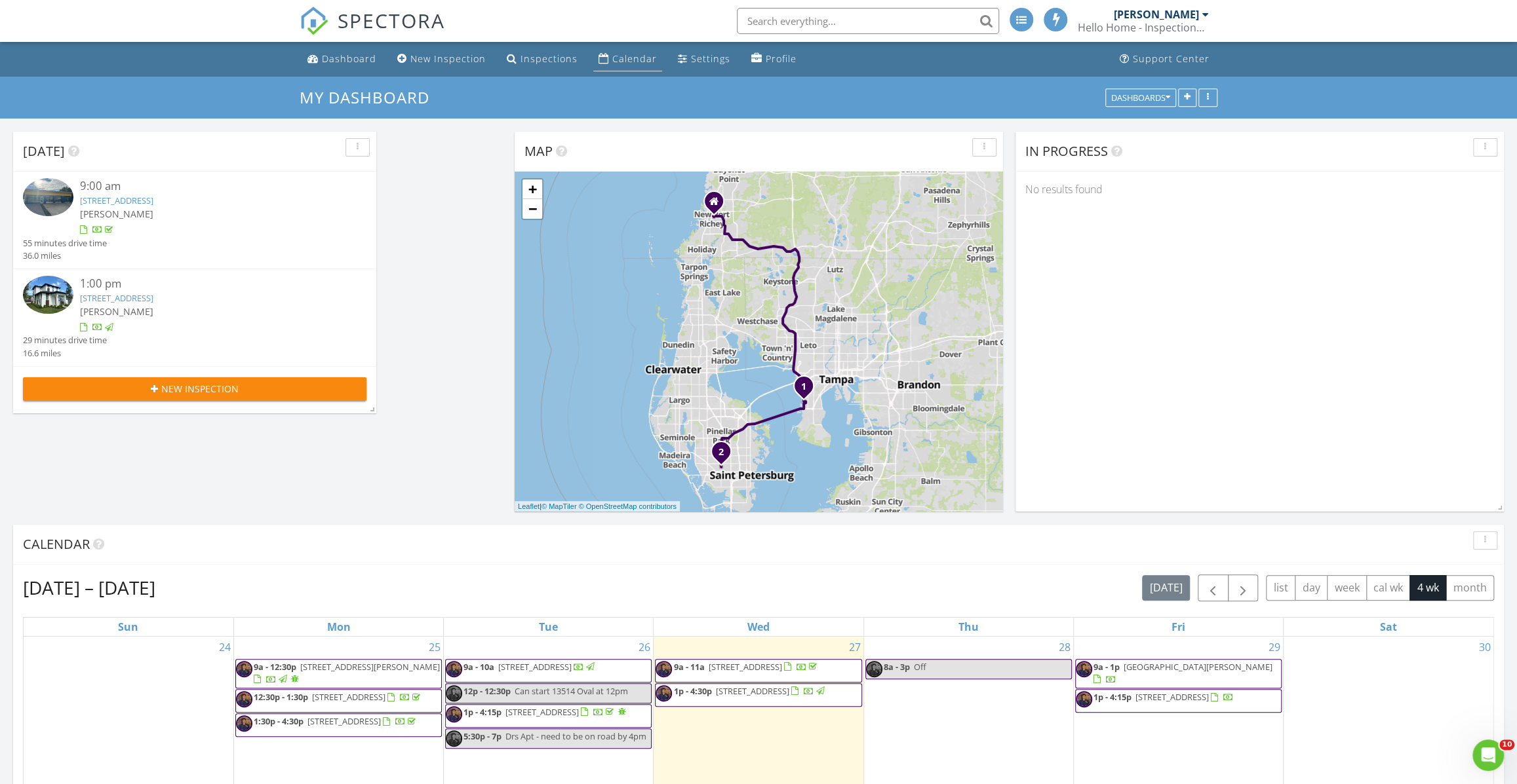
click at [632, 59] on div "Calendar" at bounding box center [634, 59] width 44 height 13
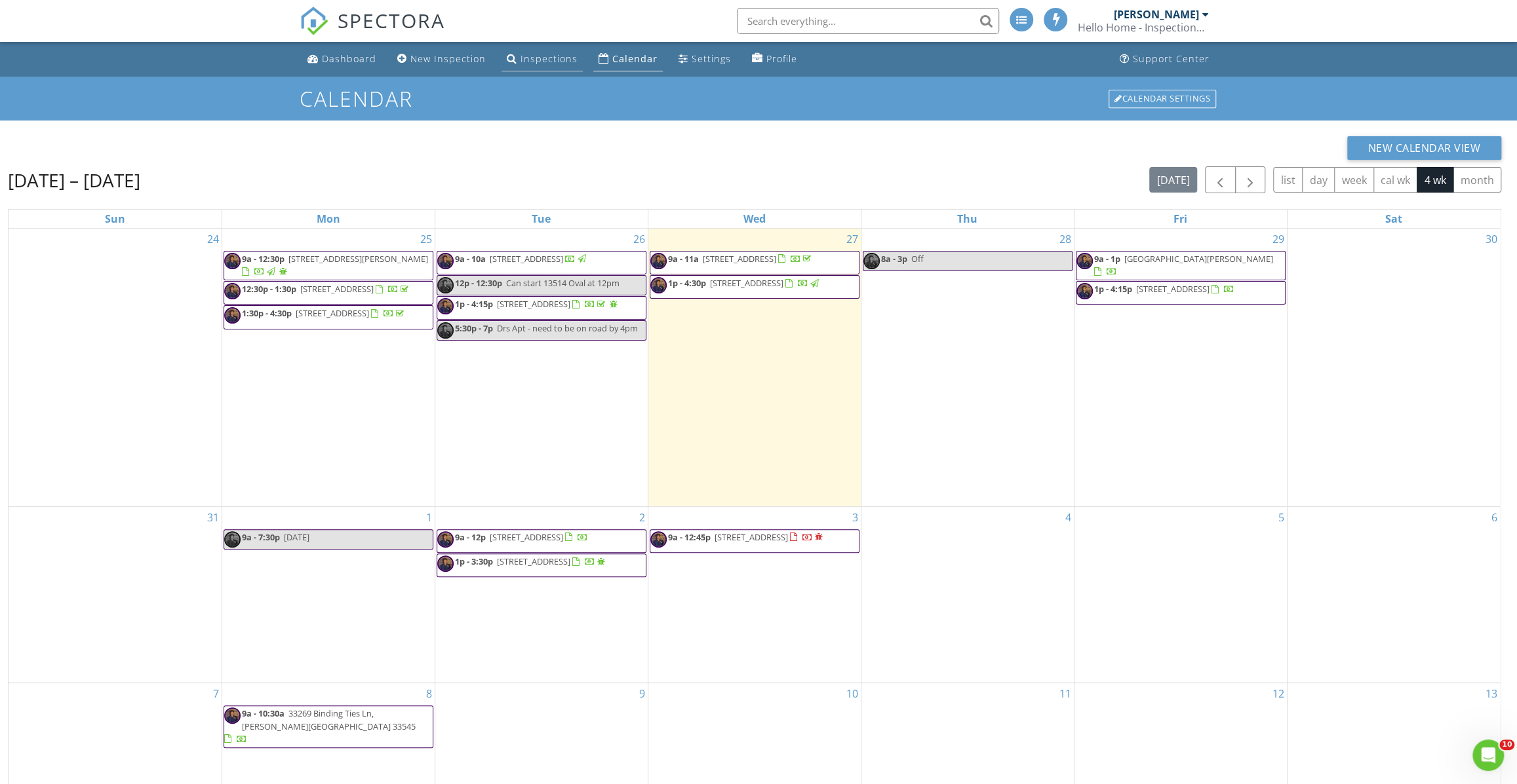
click at [553, 60] on div "Inspections" at bounding box center [549, 59] width 57 height 13
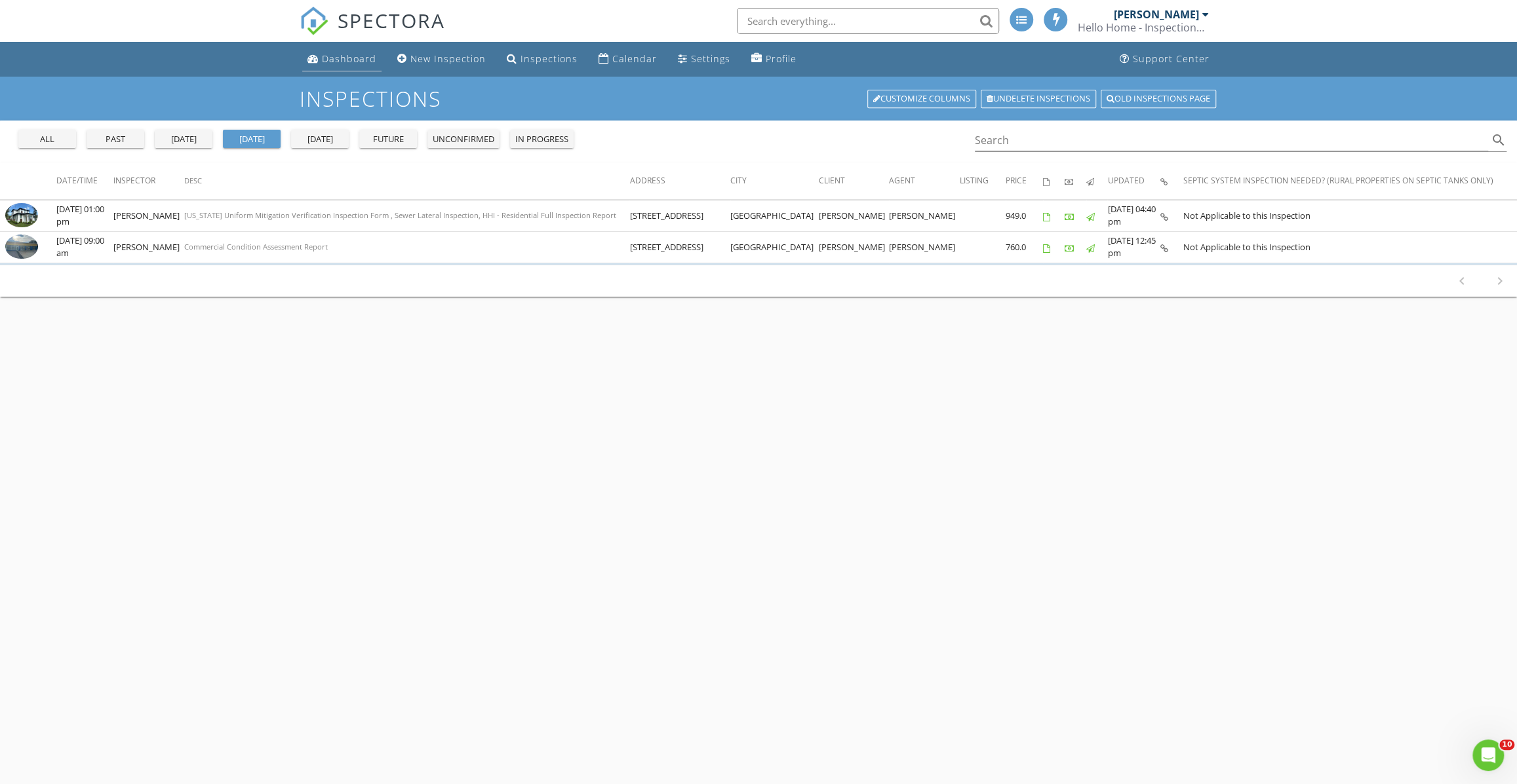
click at [368, 61] on div "Dashboard" at bounding box center [348, 59] width 54 height 13
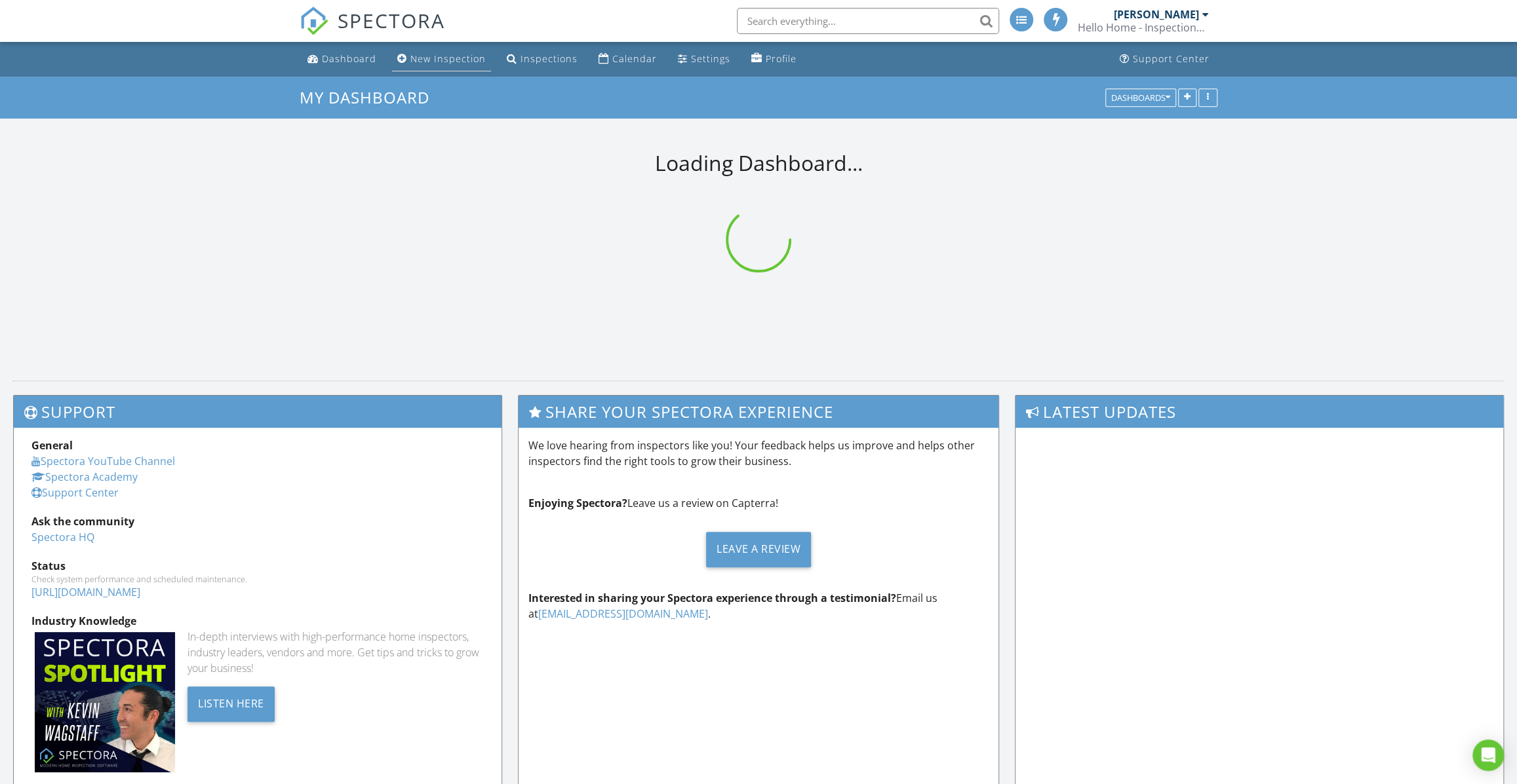
click at [424, 61] on div "New Inspection" at bounding box center [448, 59] width 75 height 13
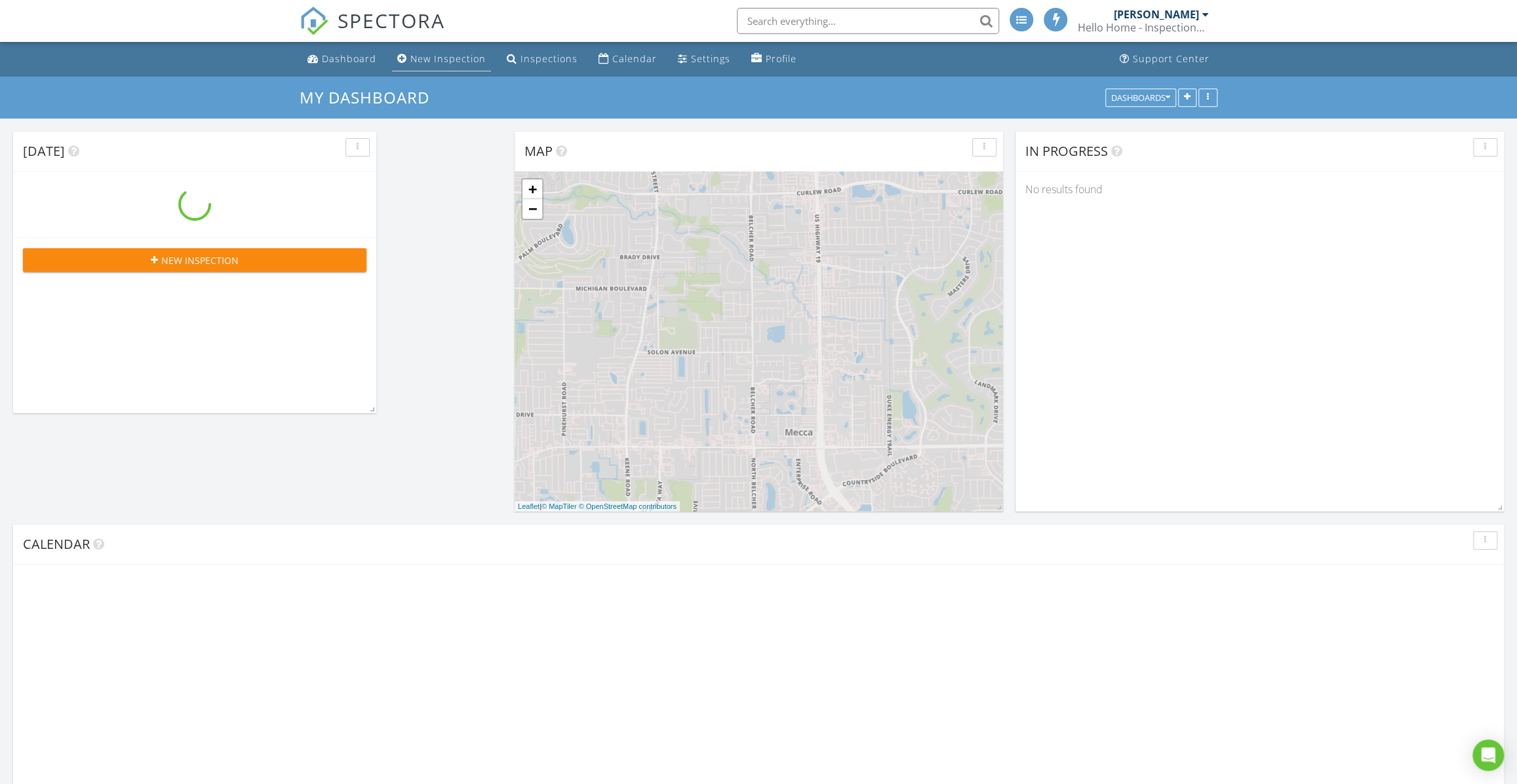
scroll to position [1211, 1535]
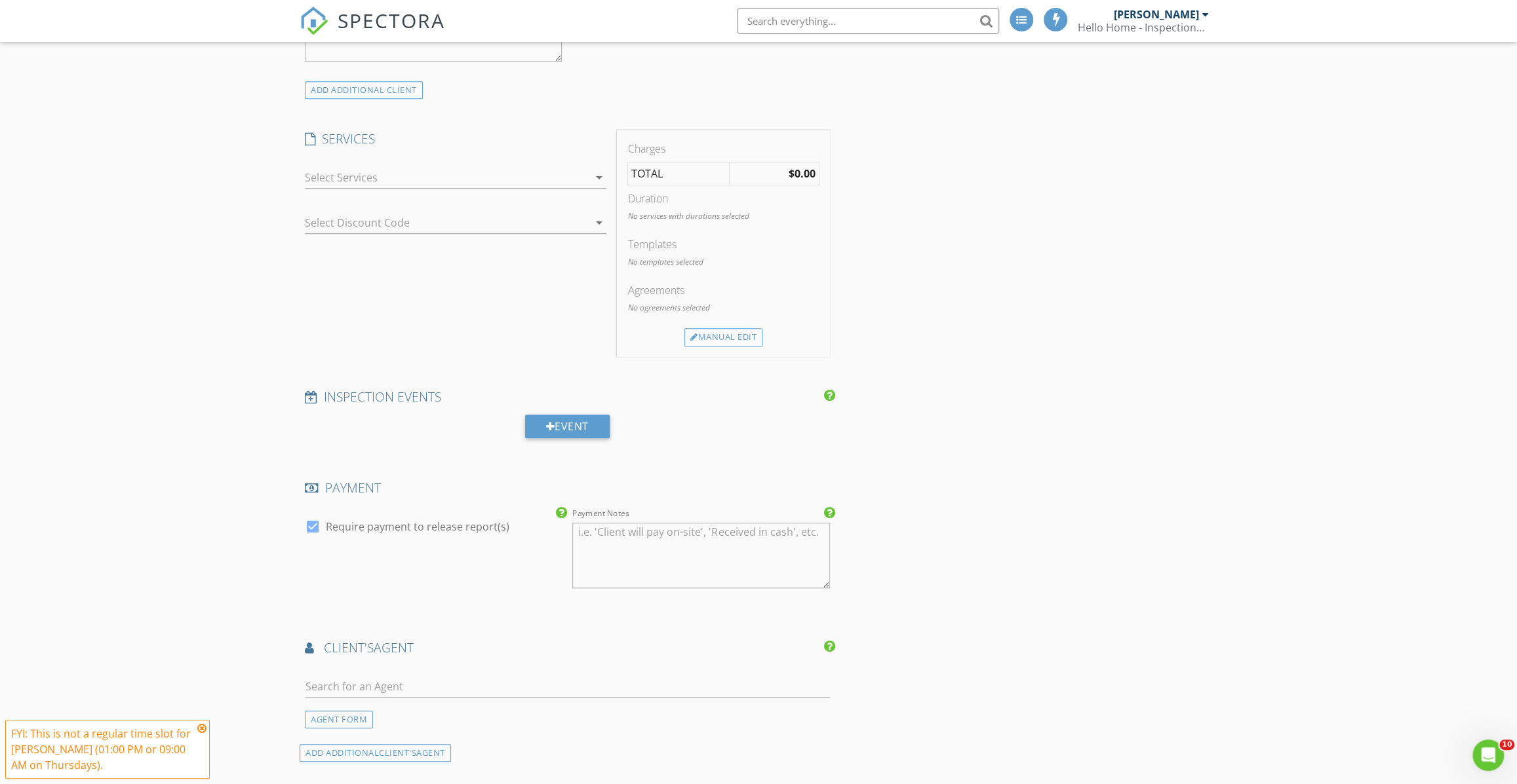
scroll to position [655, 0]
click at [556, 218] on div at bounding box center [437, 219] width 265 height 21
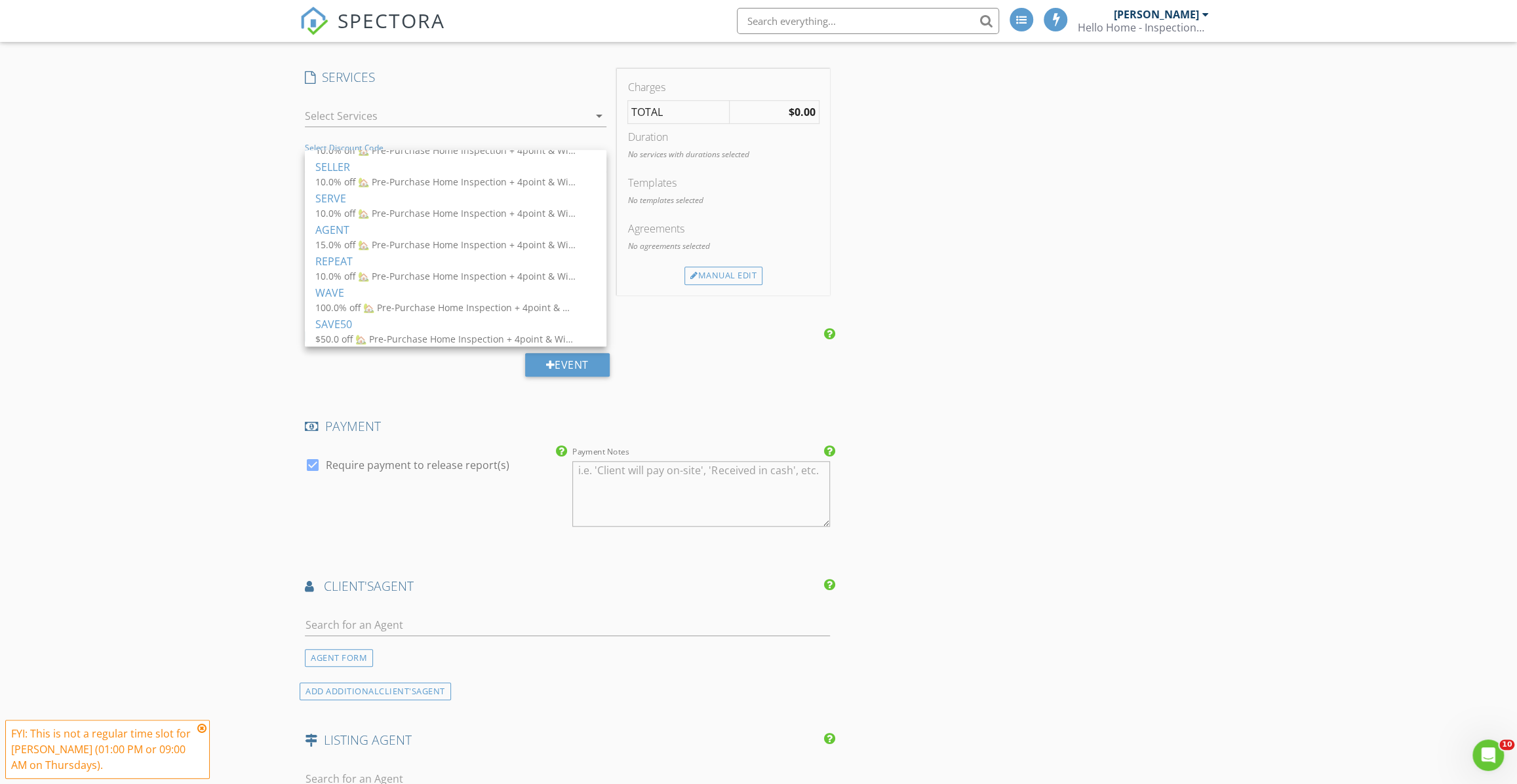
scroll to position [714, 0]
click at [208, 260] on div "New Inspection INSPECTOR [PERSON_NAME] Date/Time [DATE] 12:00 PM Does Not Repea…" at bounding box center [758, 694] width 1517 height 2664
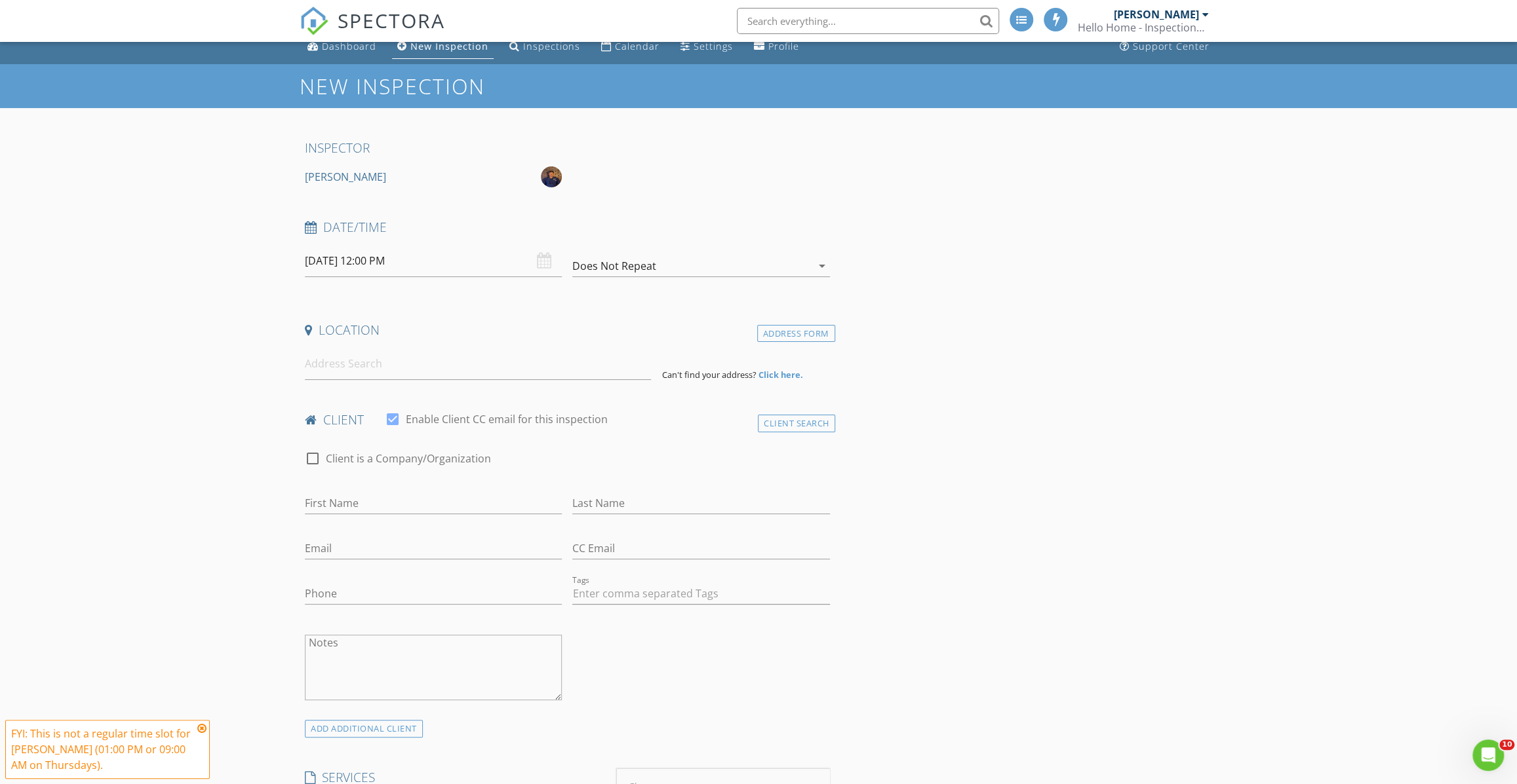
scroll to position [0, 0]
